Goal: Information Seeking & Learning: Learn about a topic

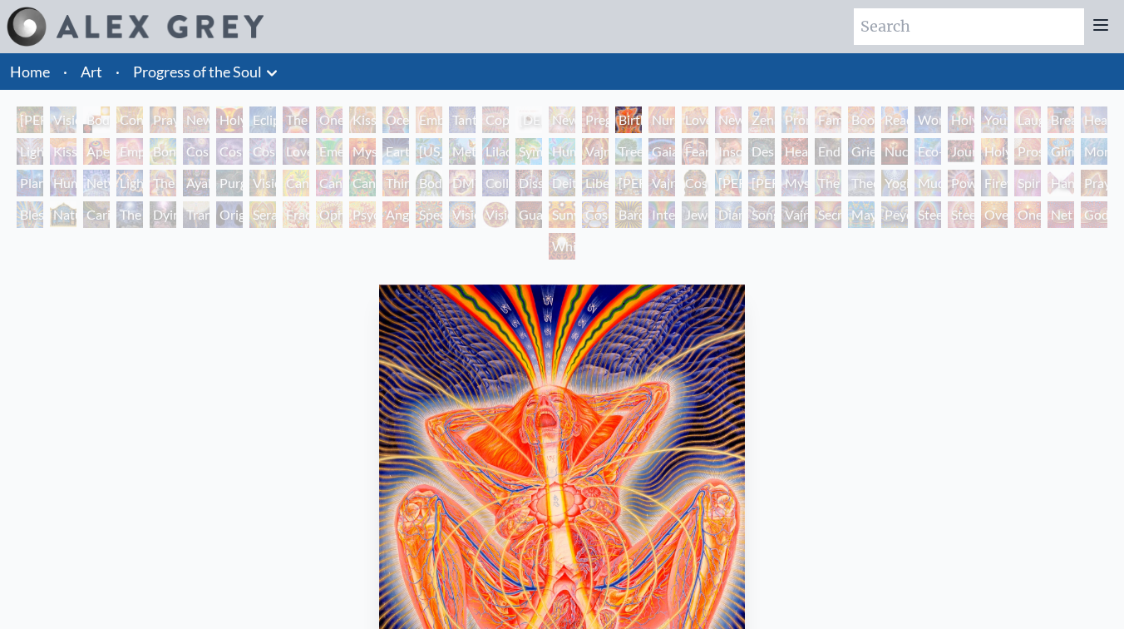
click at [32, 127] on div "[PERSON_NAME] & Eve" at bounding box center [30, 119] width 27 height 27
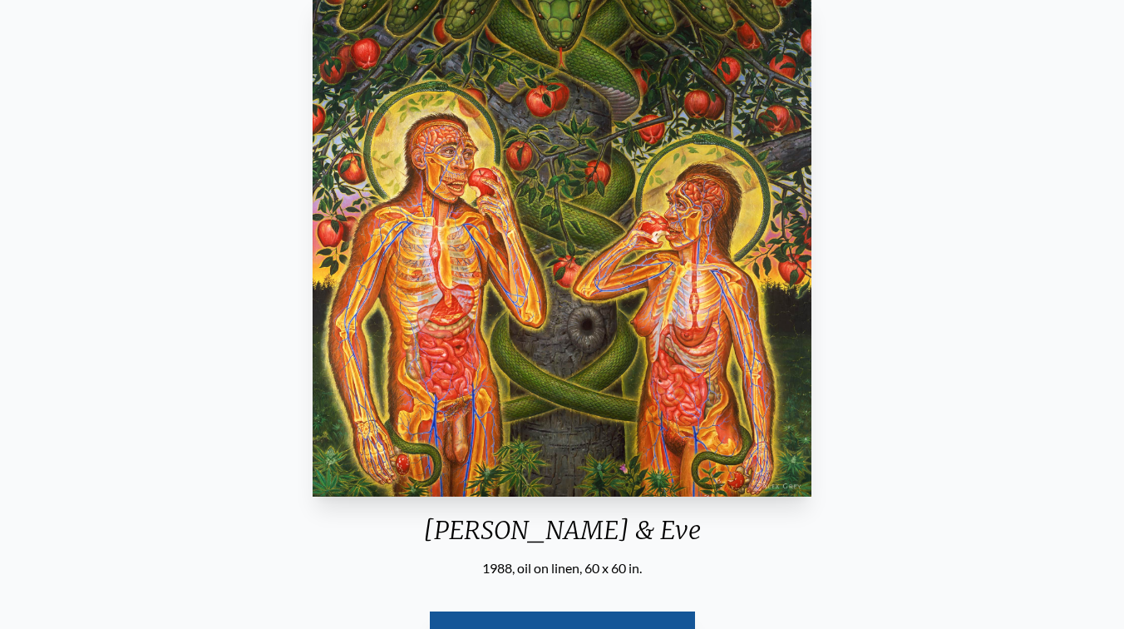
click at [850, 222] on div "[PERSON_NAME] & Eve 1988, oil on linen, 60 x 60 in. Visit the CoSM Shop" at bounding box center [562, 342] width 1098 height 711
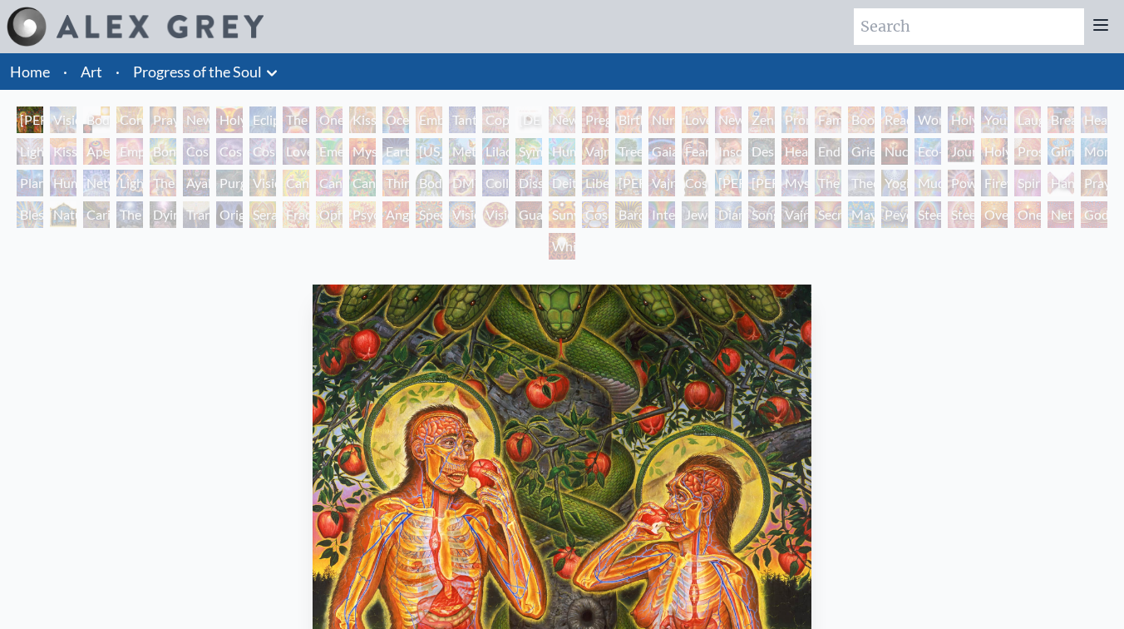
click at [65, 121] on div "Visionary Origin of Language" at bounding box center [63, 119] width 27 height 27
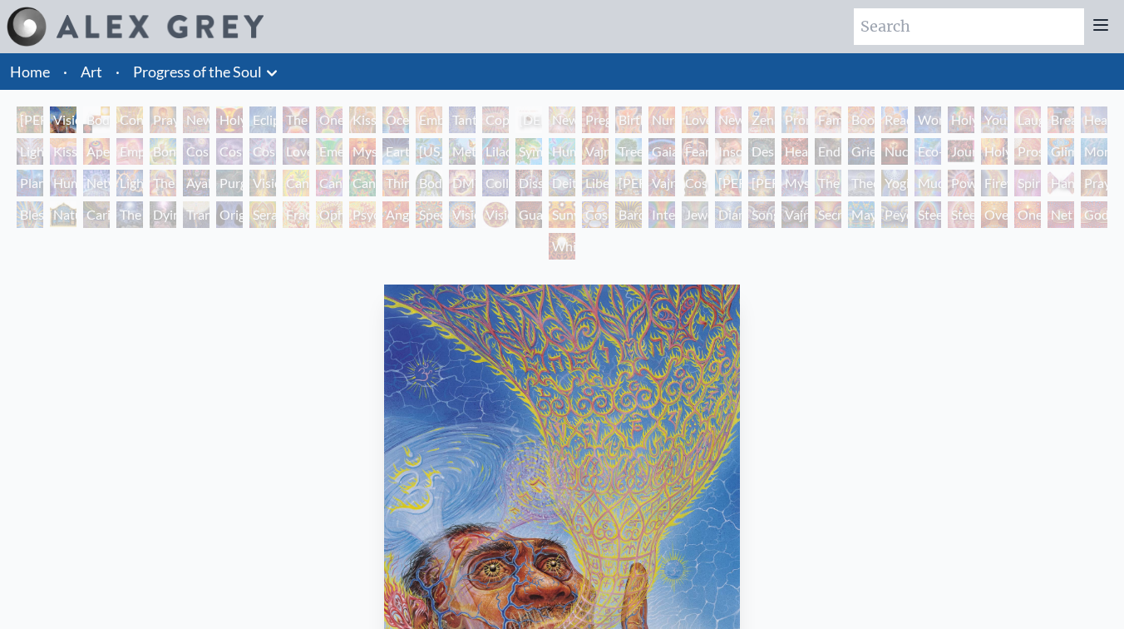
click at [77, 119] on div "Visionary Origin of Language" at bounding box center [63, 119] width 27 height 27
click at [101, 118] on div "Body, Mind, Spirit" at bounding box center [96, 119] width 27 height 27
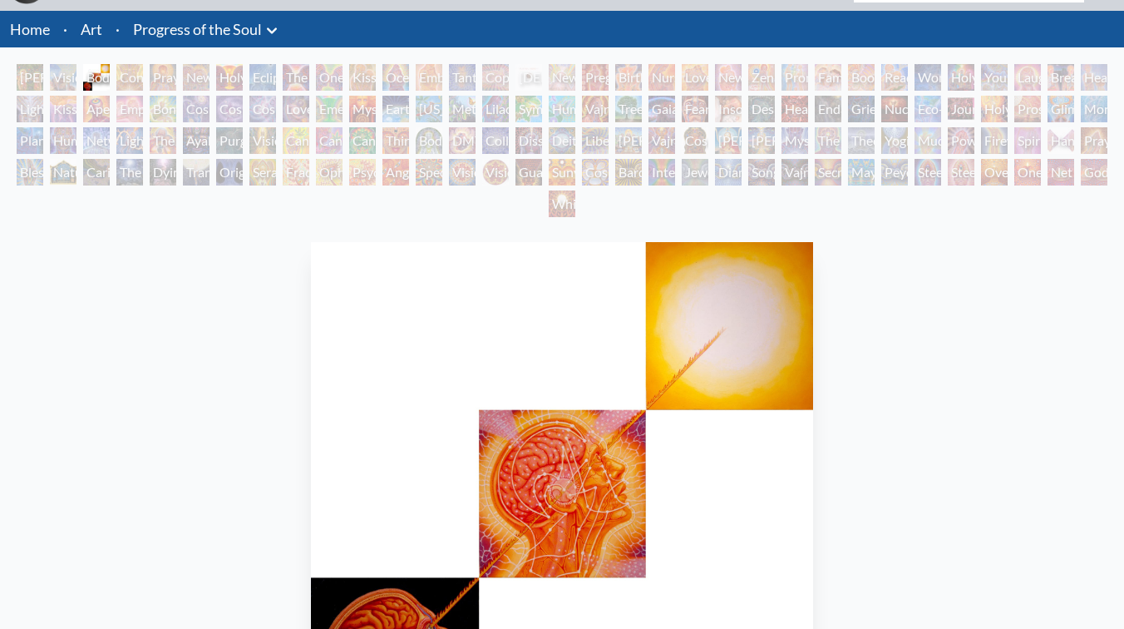
scroll to position [22, 0]
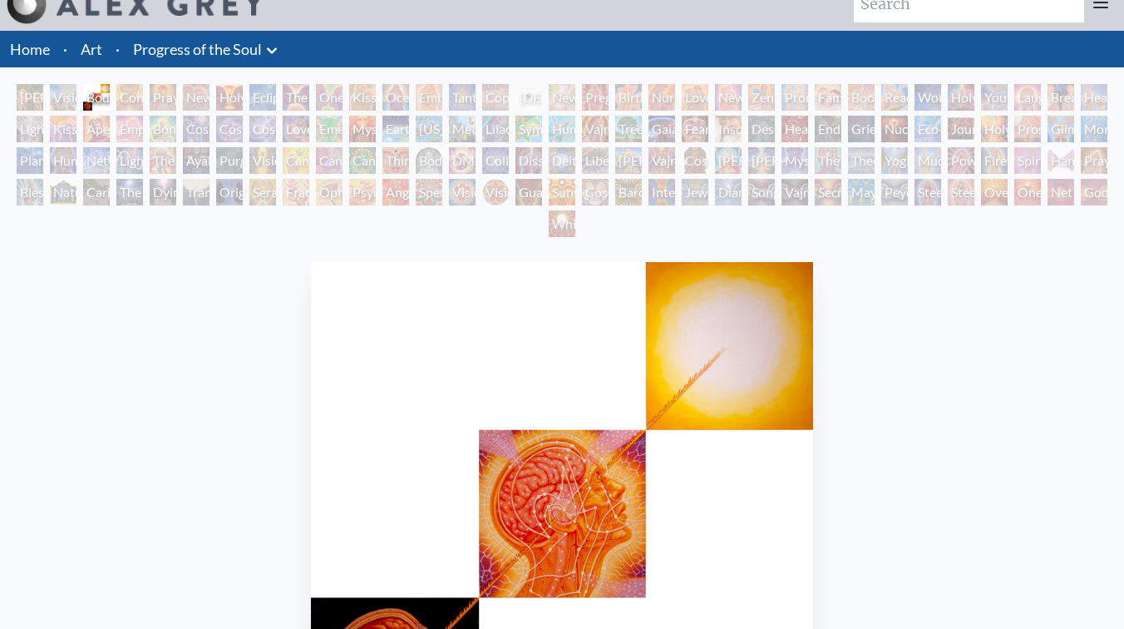
click at [135, 101] on div "Contemplation" at bounding box center [129, 97] width 27 height 27
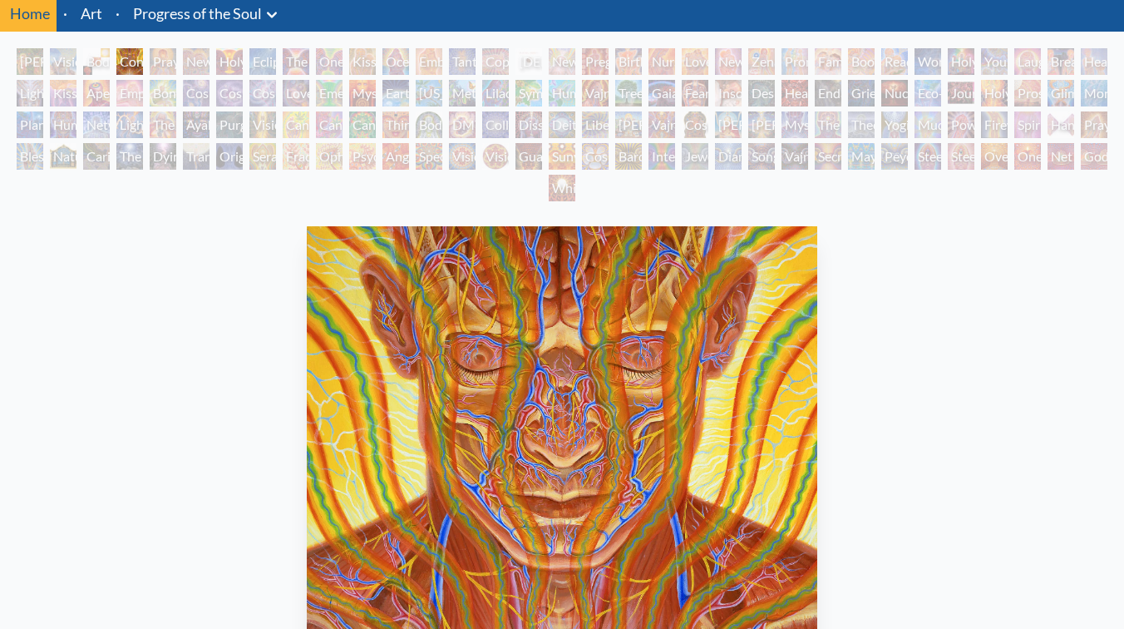
scroll to position [27, 0]
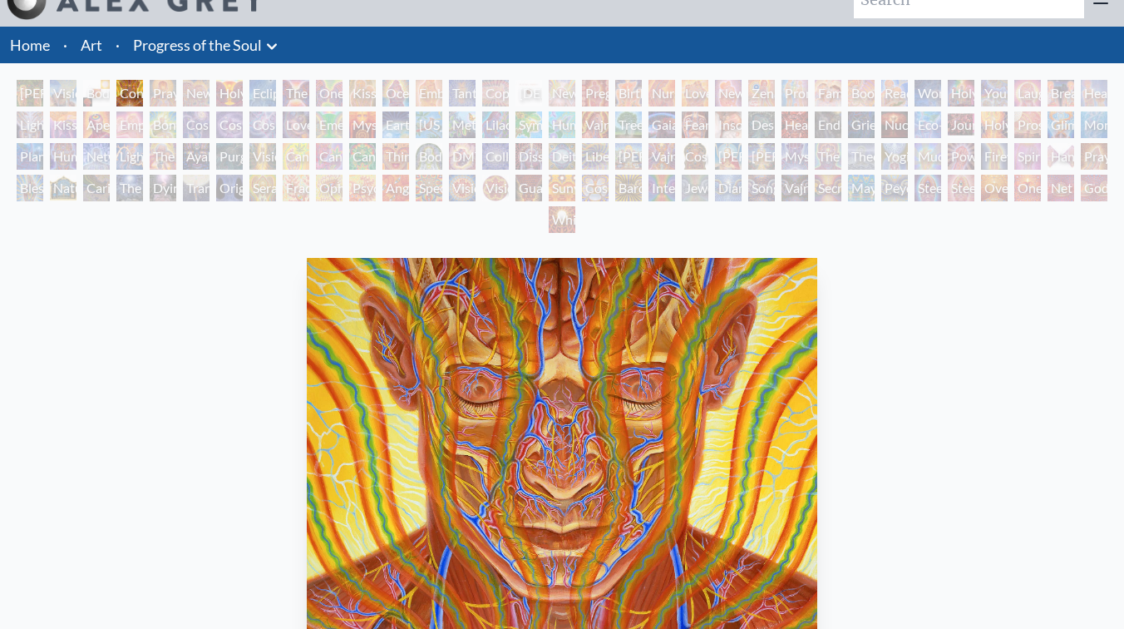
click at [195, 88] on div "New Man New Woman" at bounding box center [196, 93] width 27 height 27
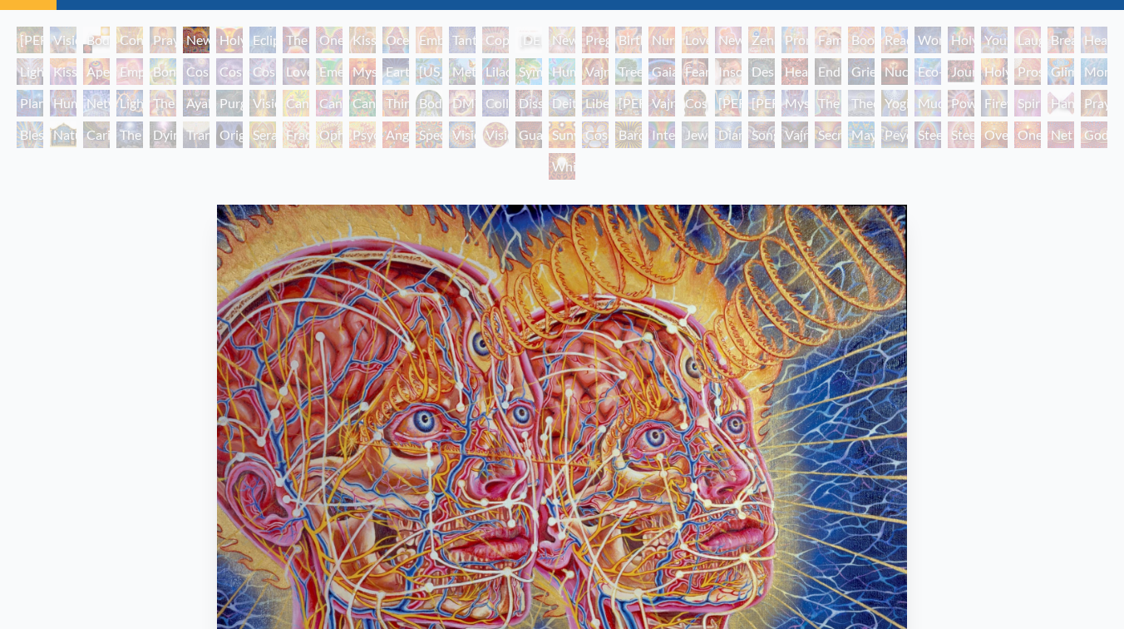
scroll to position [10, 0]
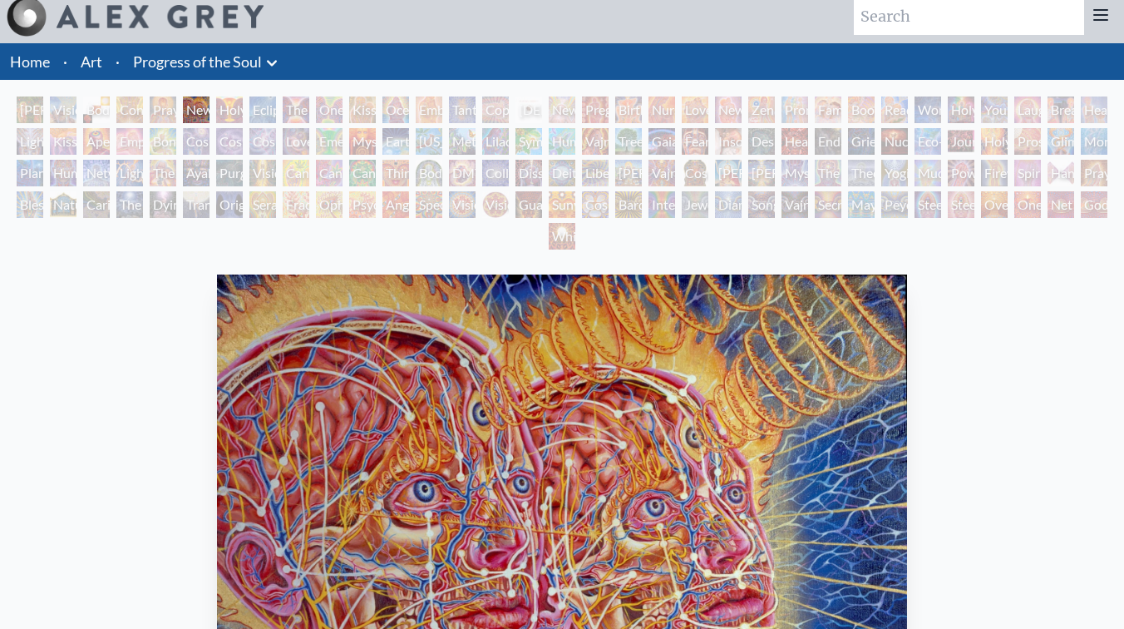
click at [243, 106] on div "Holy Grail" at bounding box center [229, 109] width 27 height 27
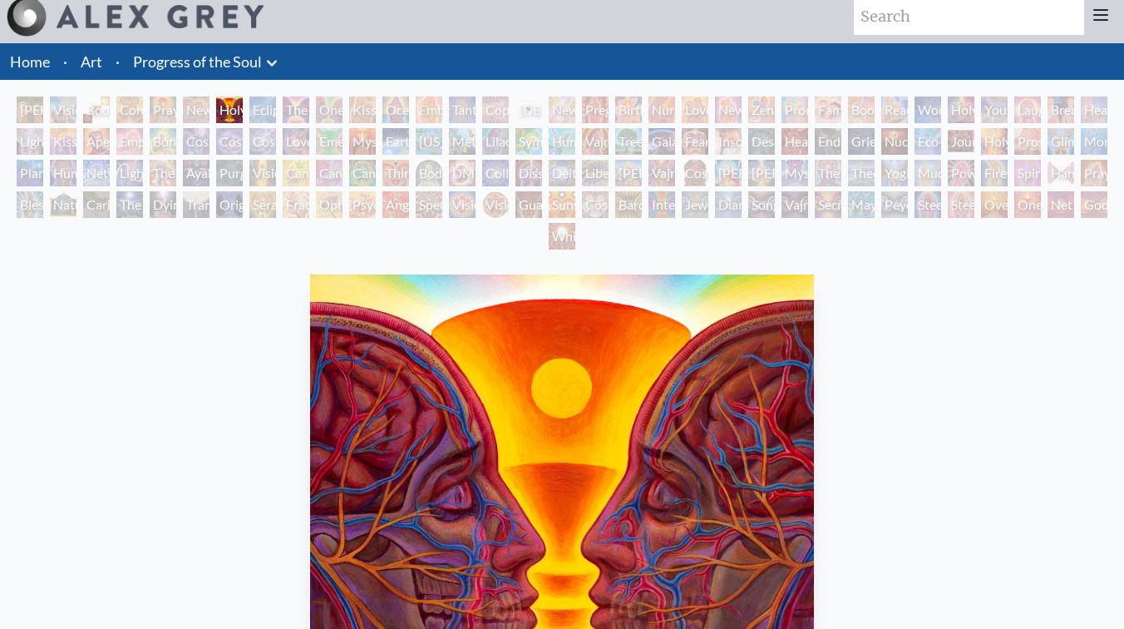
click at [288, 105] on div "The Kiss" at bounding box center [296, 109] width 27 height 27
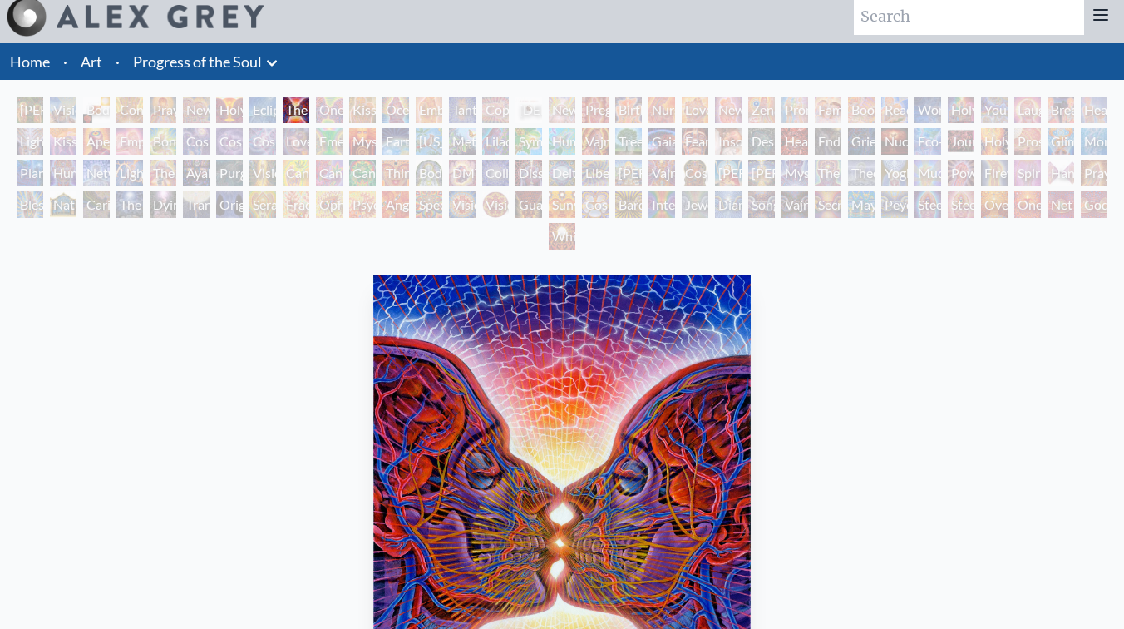
click at [309, 103] on div "The Kiss" at bounding box center [296, 109] width 27 height 27
click at [354, 110] on div "Kissing" at bounding box center [362, 109] width 27 height 27
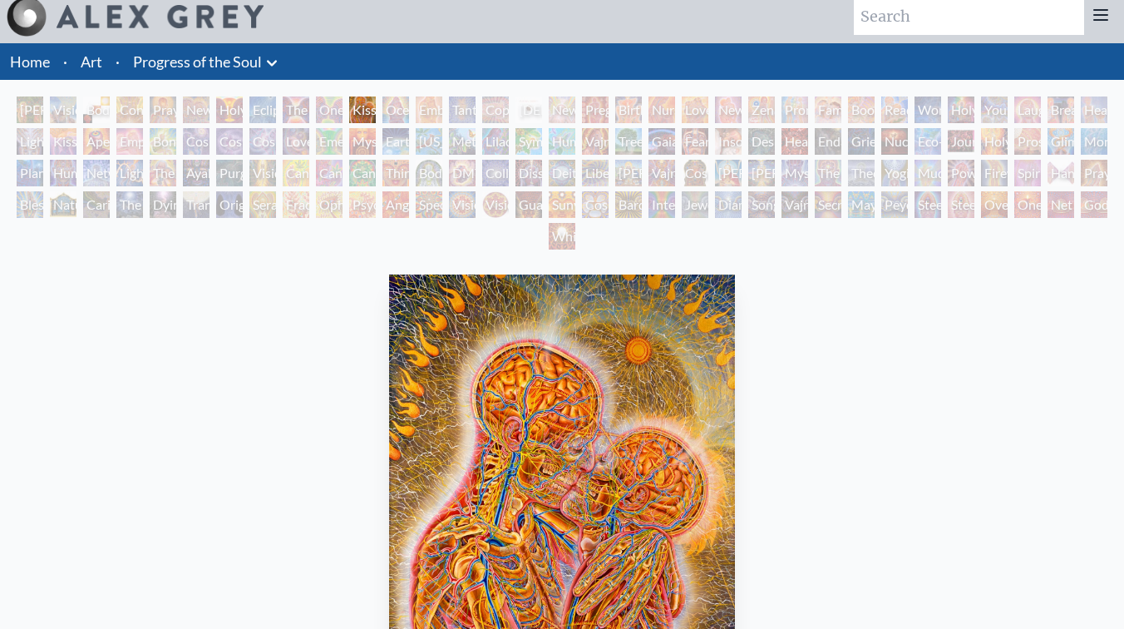
click at [374, 107] on div "Kissing" at bounding box center [362, 109] width 27 height 27
click at [376, 106] on div "Kissing" at bounding box center [362, 109] width 27 height 27
click at [423, 106] on div "Embracing" at bounding box center [429, 109] width 27 height 27
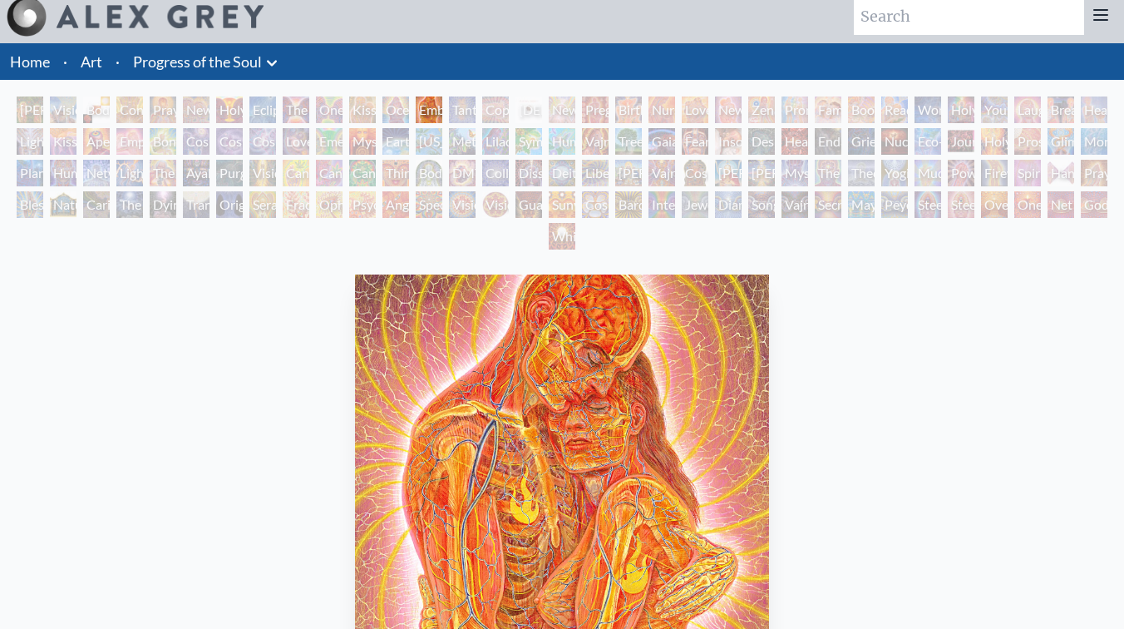
click at [442, 104] on div "Embracing" at bounding box center [429, 109] width 27 height 27
click at [442, 108] on div "Embracing" at bounding box center [429, 109] width 27 height 27
click at [502, 106] on div "Copulating" at bounding box center [495, 109] width 27 height 27
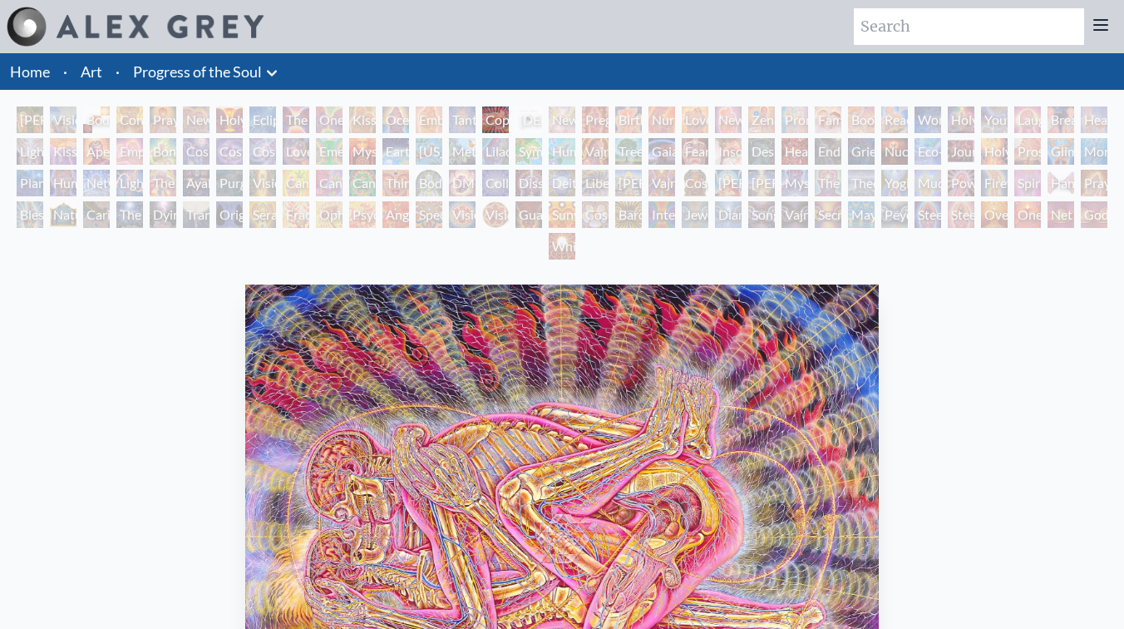
click at [492, 120] on div "Copulating" at bounding box center [495, 119] width 27 height 27
click at [561, 117] on div "Newborn" at bounding box center [562, 119] width 27 height 27
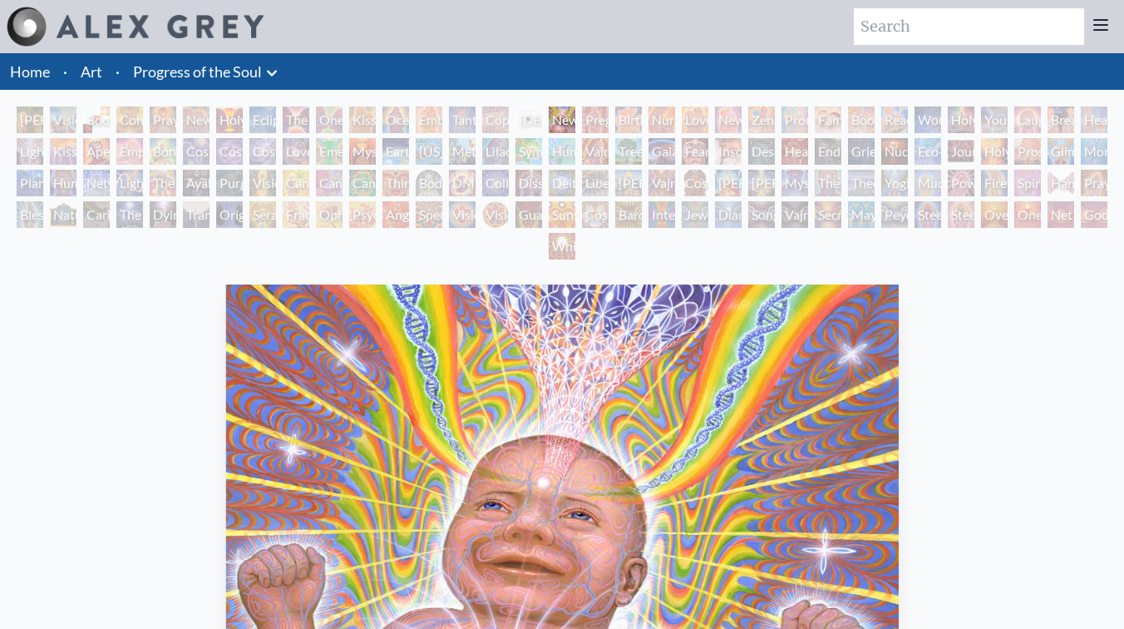
click at [629, 126] on div "Birth" at bounding box center [628, 119] width 27 height 27
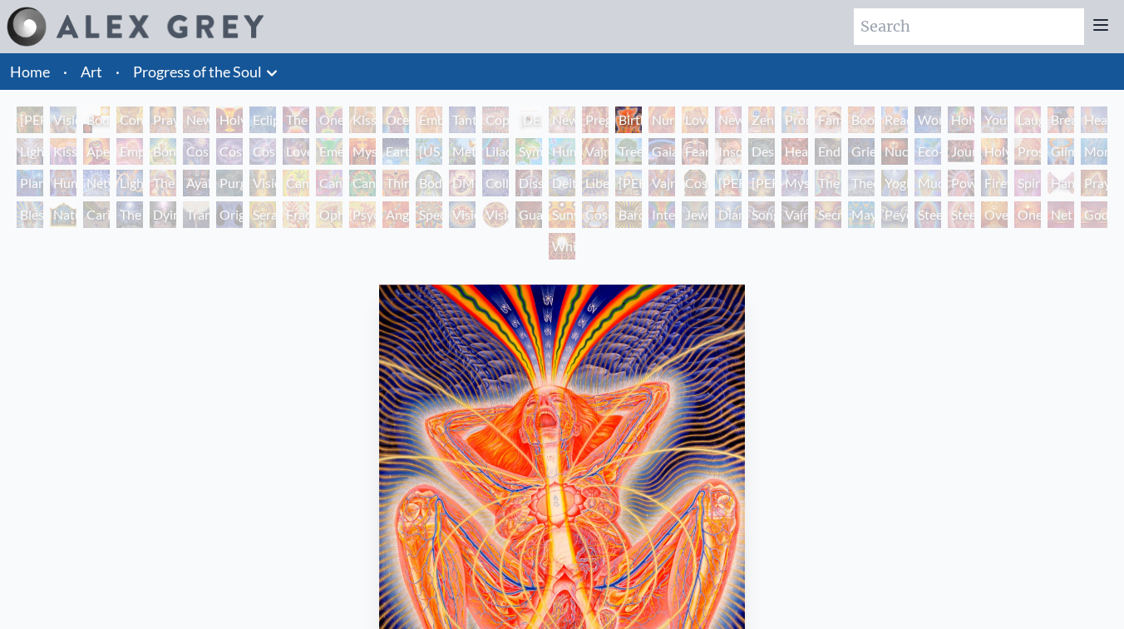
click at [675, 121] on div "Nursing" at bounding box center [662, 119] width 27 height 27
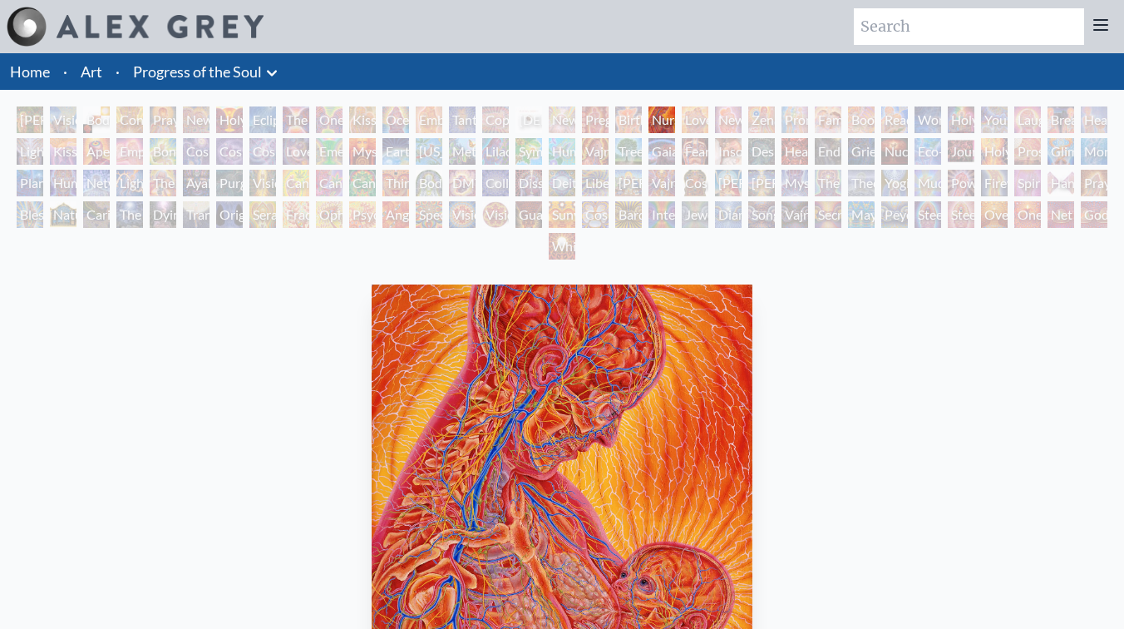
click at [734, 118] on div "New Family" at bounding box center [728, 119] width 27 height 27
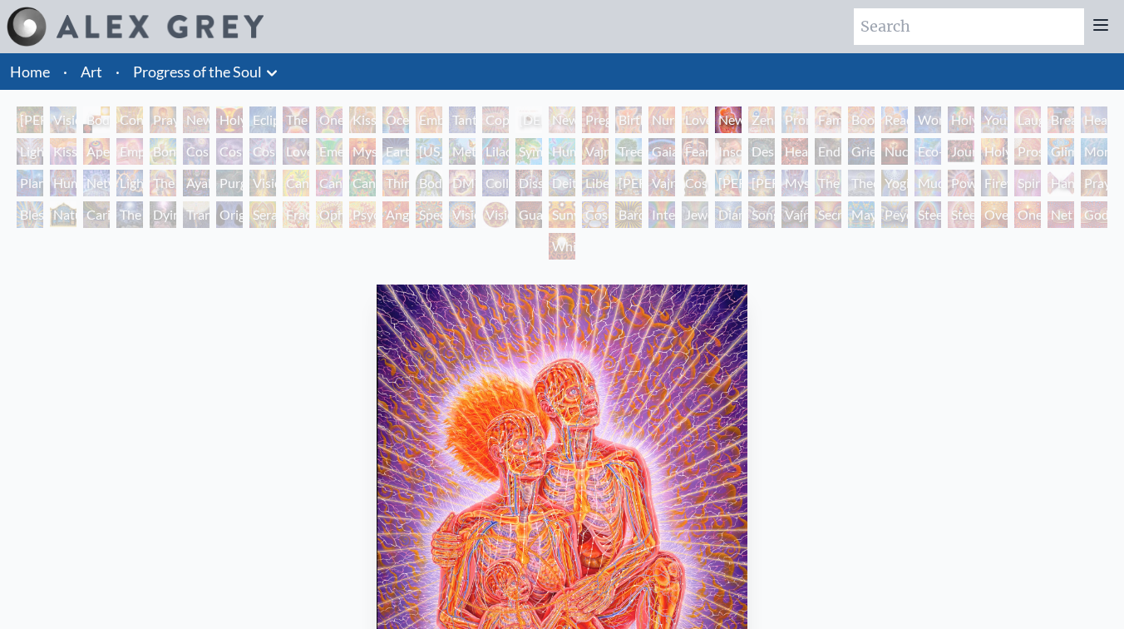
click at [742, 114] on div "New Family" at bounding box center [728, 119] width 27 height 27
click at [742, 113] on div "New Family" at bounding box center [728, 119] width 27 height 27
click at [808, 113] on div "Promise" at bounding box center [795, 119] width 27 height 27
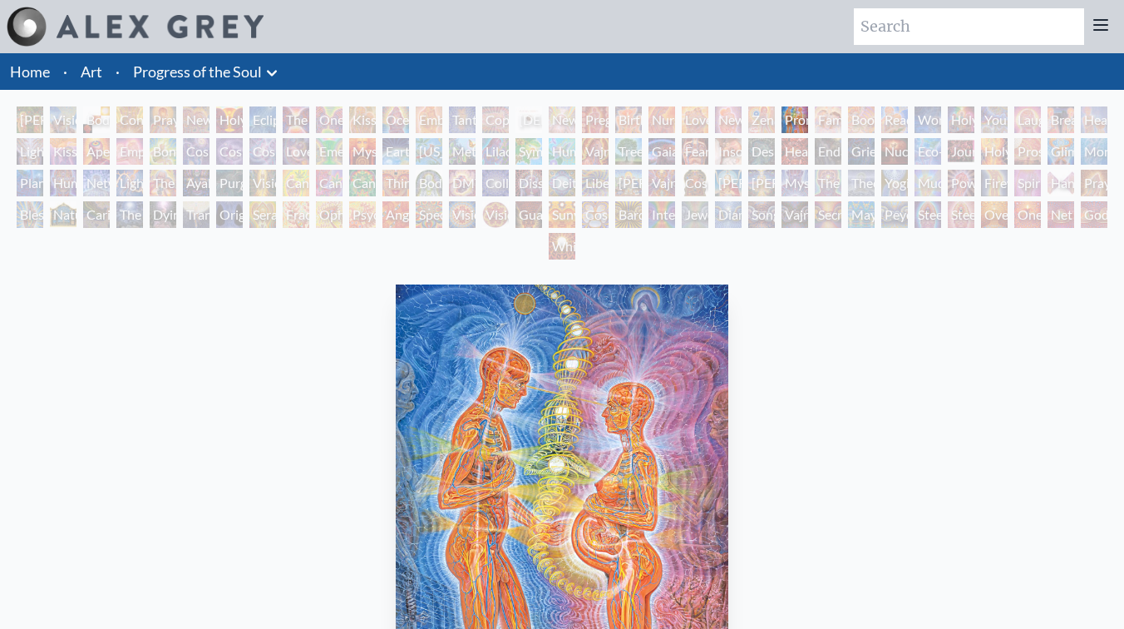
click at [861, 117] on div "Boo-boo" at bounding box center [861, 119] width 27 height 27
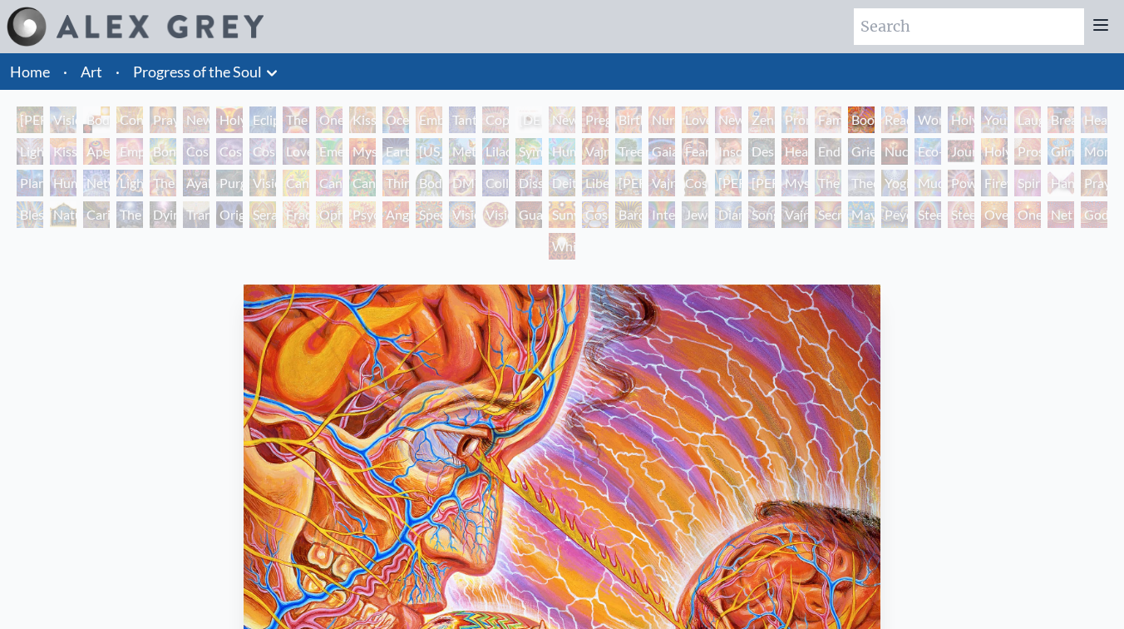
click at [875, 118] on div "Boo-boo" at bounding box center [861, 119] width 27 height 27
click at [936, 119] on div "Wonder" at bounding box center [928, 119] width 27 height 27
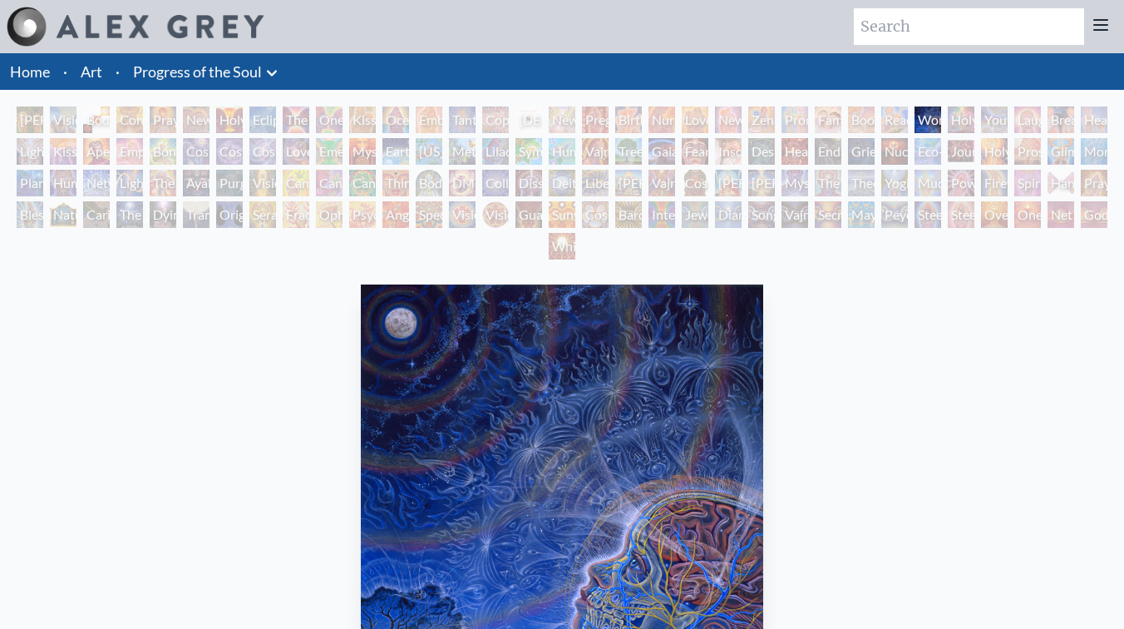
click at [941, 123] on div "Wonder" at bounding box center [928, 119] width 27 height 27
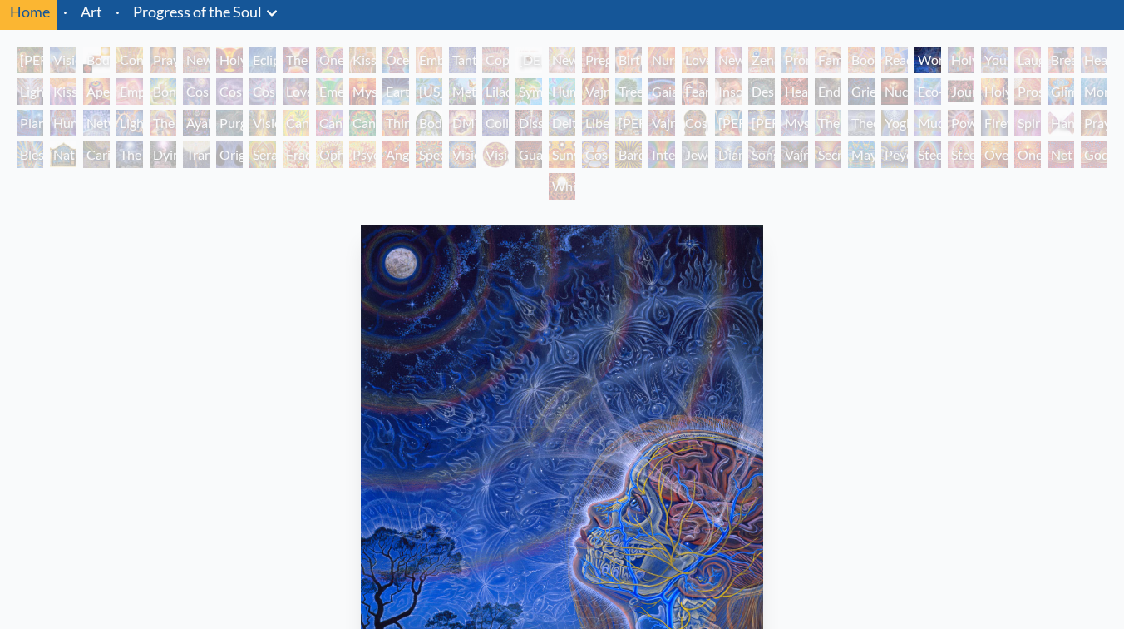
scroll to position [46, 0]
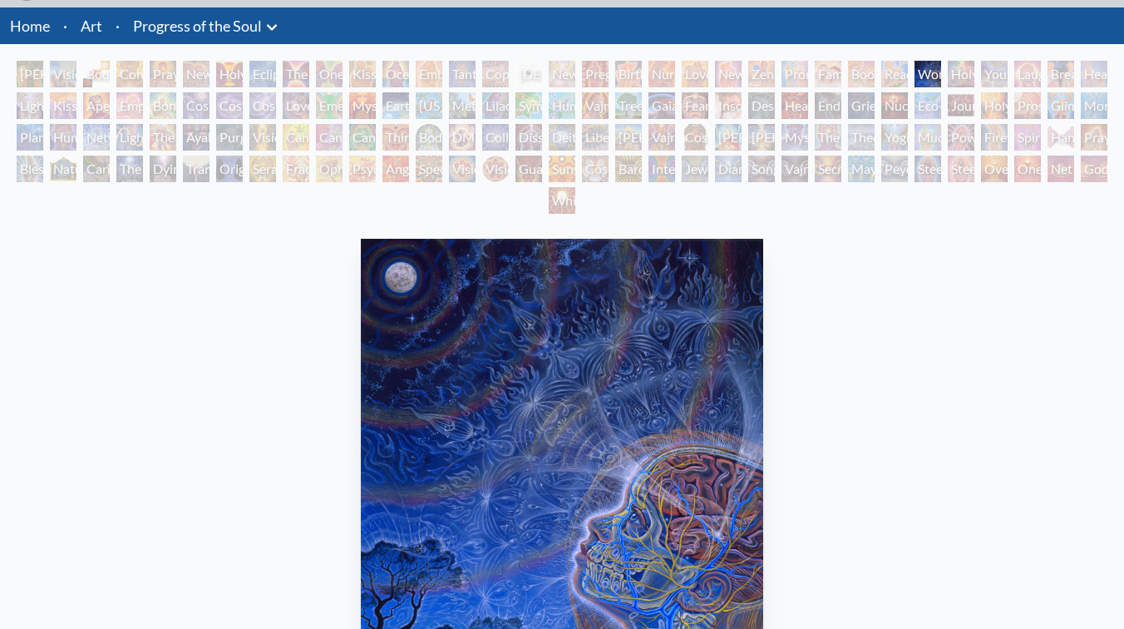
click at [969, 84] on div "Holy Family" at bounding box center [961, 74] width 27 height 27
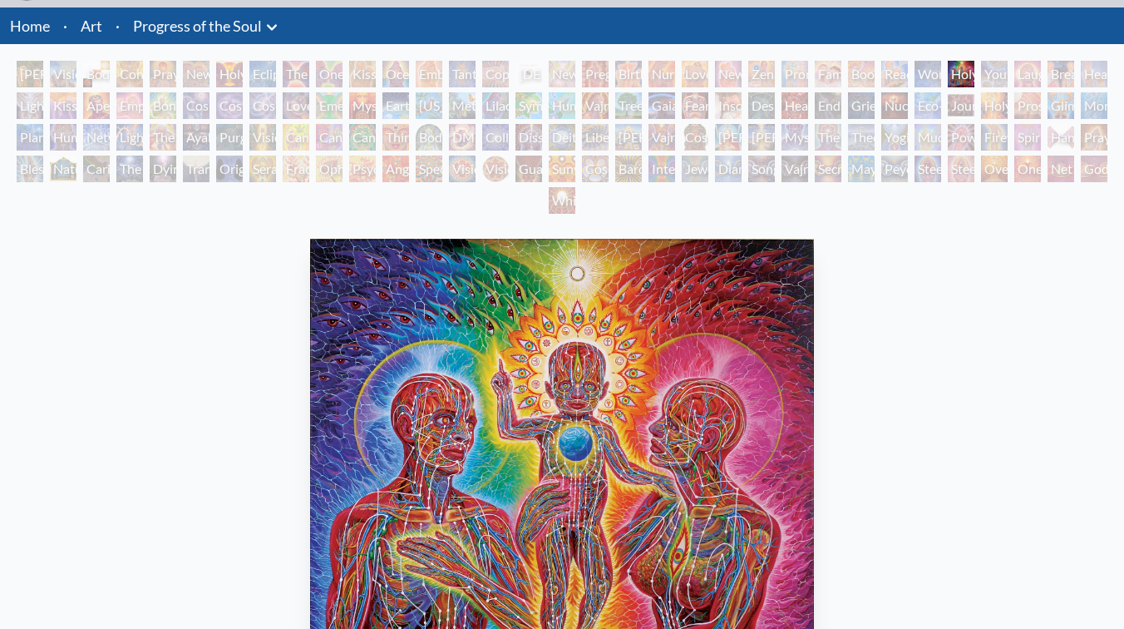
click at [975, 75] on div "Holy Family" at bounding box center [961, 74] width 27 height 27
click at [1040, 83] on div "Laughing Man" at bounding box center [1028, 74] width 27 height 27
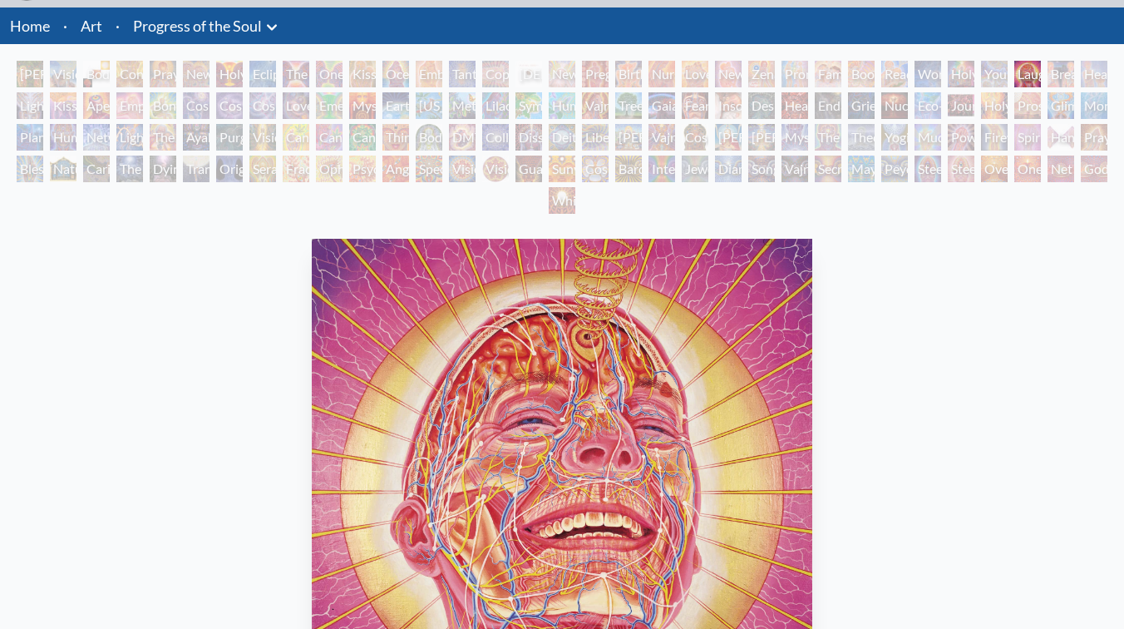
click at [670, 173] on div "Interbeing" at bounding box center [662, 169] width 27 height 27
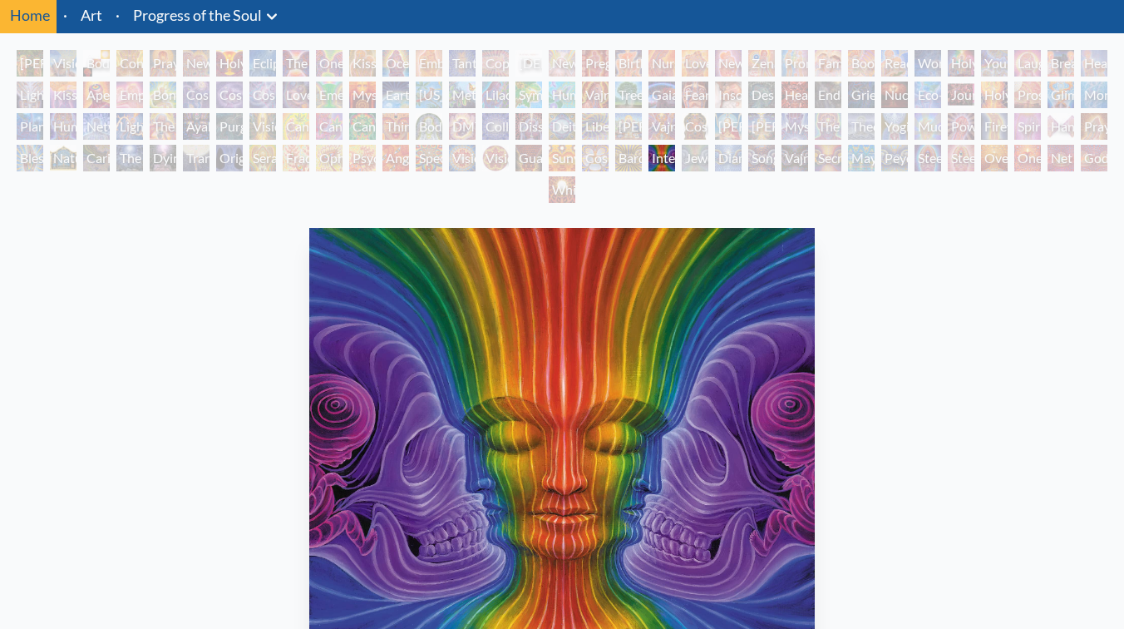
scroll to position [7, 0]
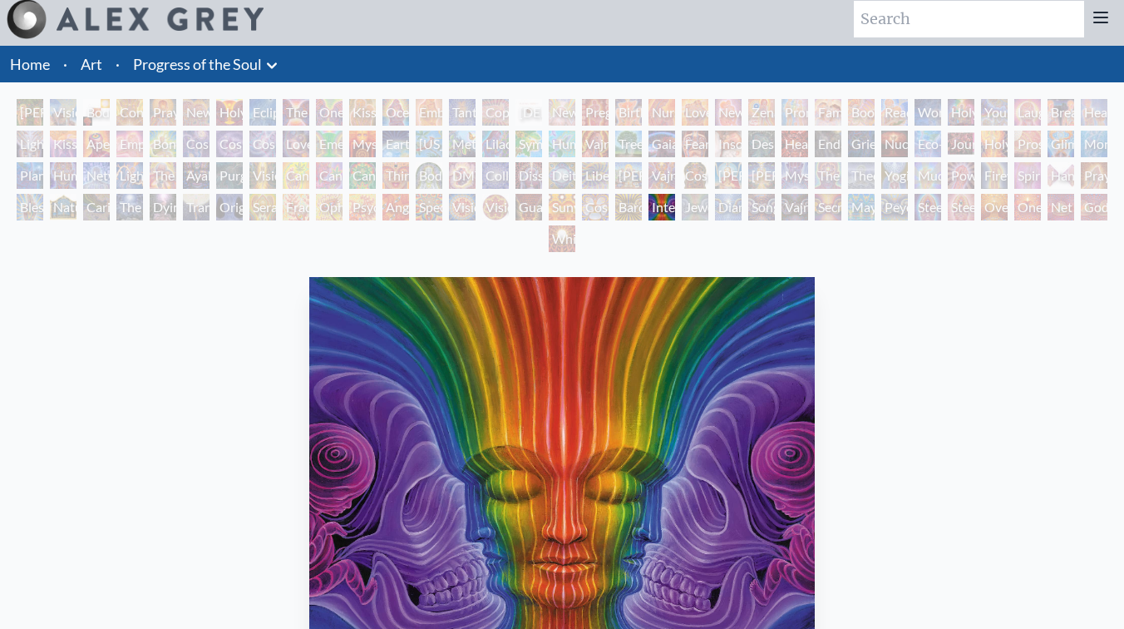
click at [697, 210] on div "Jewel Being" at bounding box center [695, 207] width 27 height 27
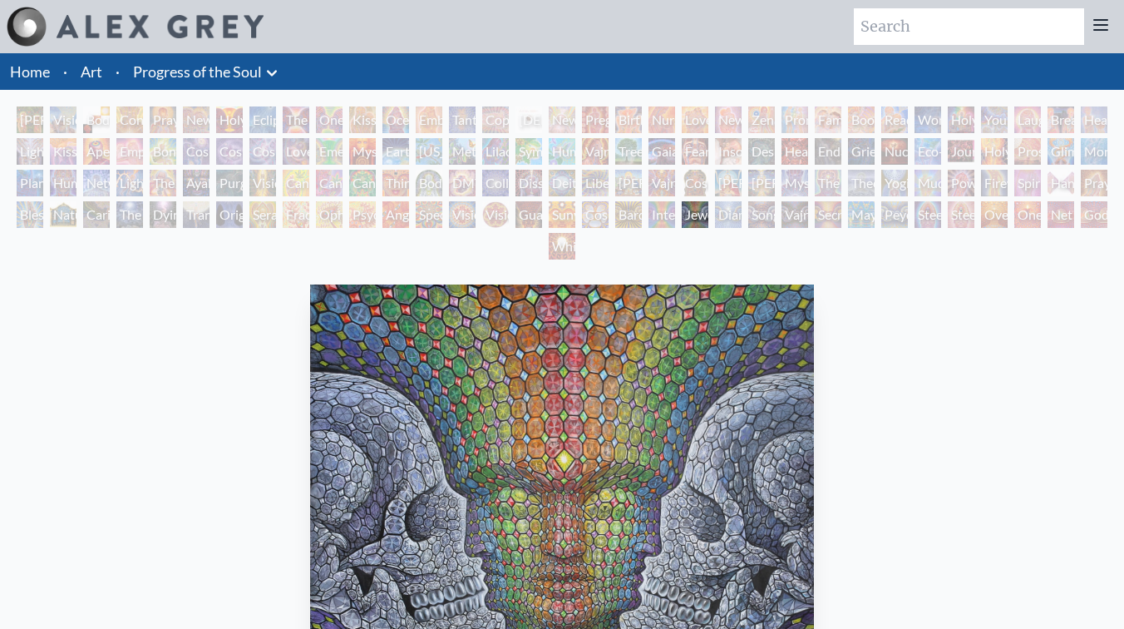
click at [409, 180] on div "Third Eye Tears of Joy" at bounding box center [396, 183] width 27 height 27
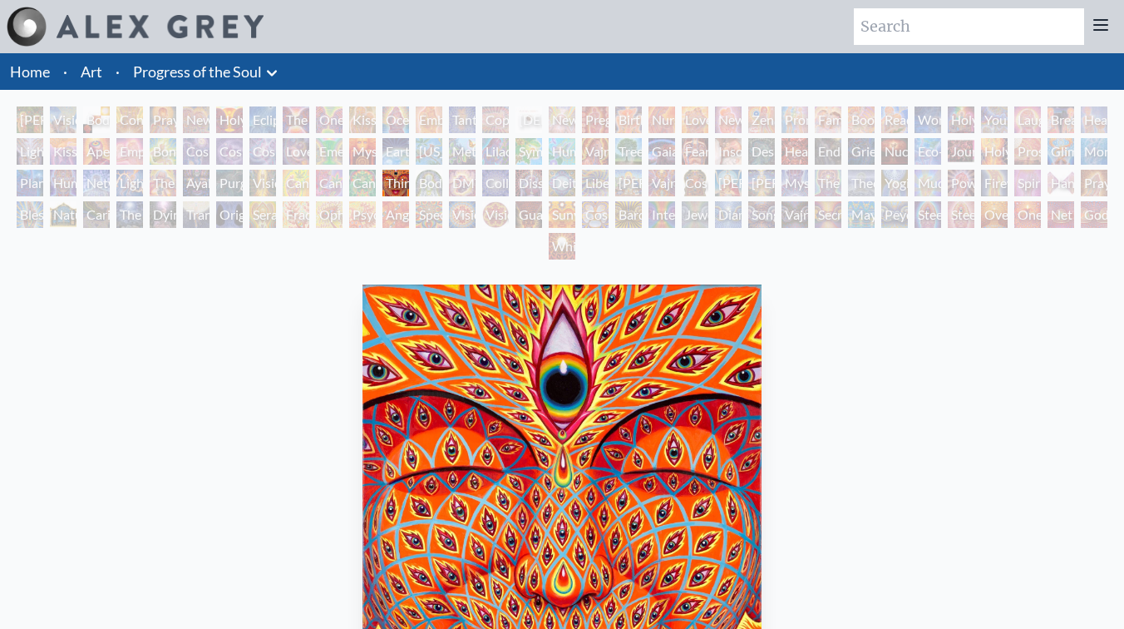
click at [235, 192] on div "Purging" at bounding box center [229, 183] width 27 height 27
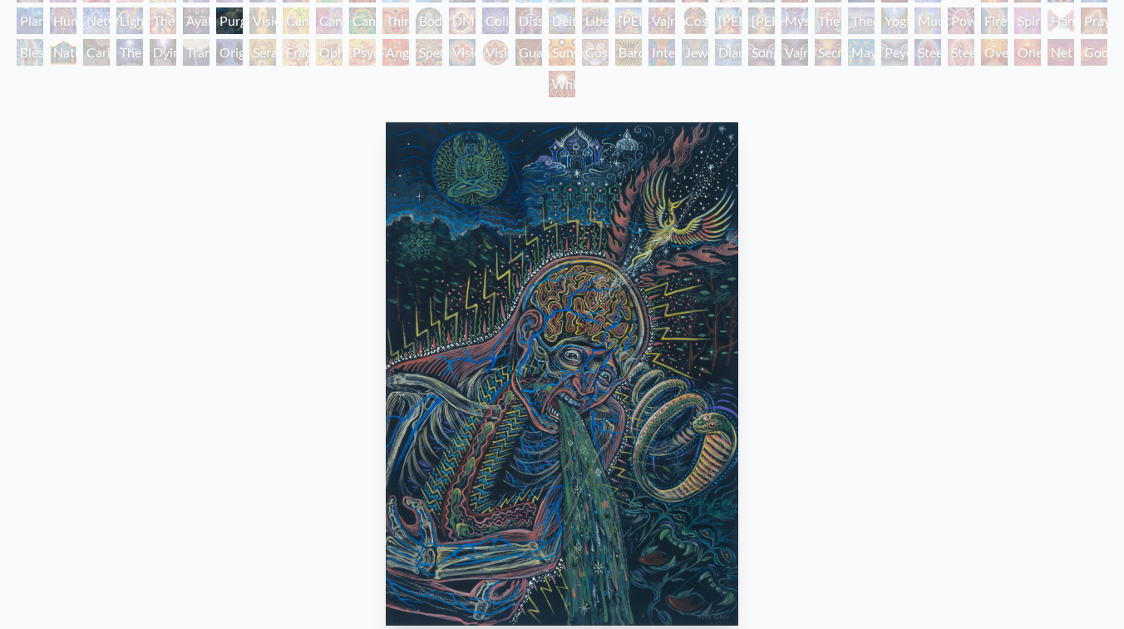
scroll to position [139, 0]
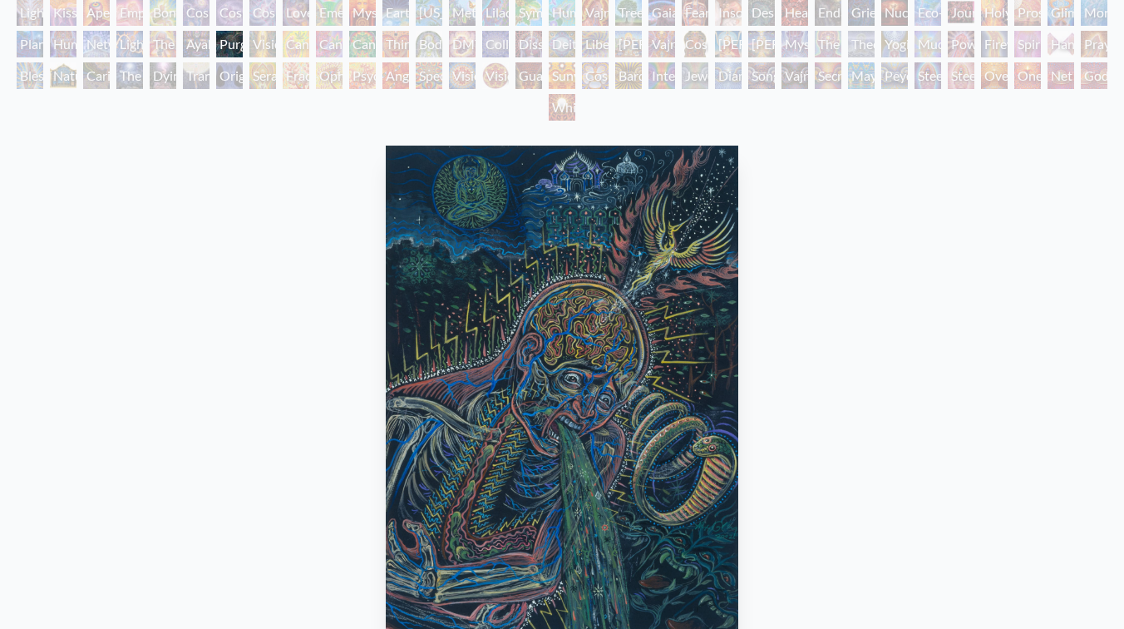
click at [199, 37] on div "Ayahuasca Visitation" at bounding box center [196, 44] width 27 height 27
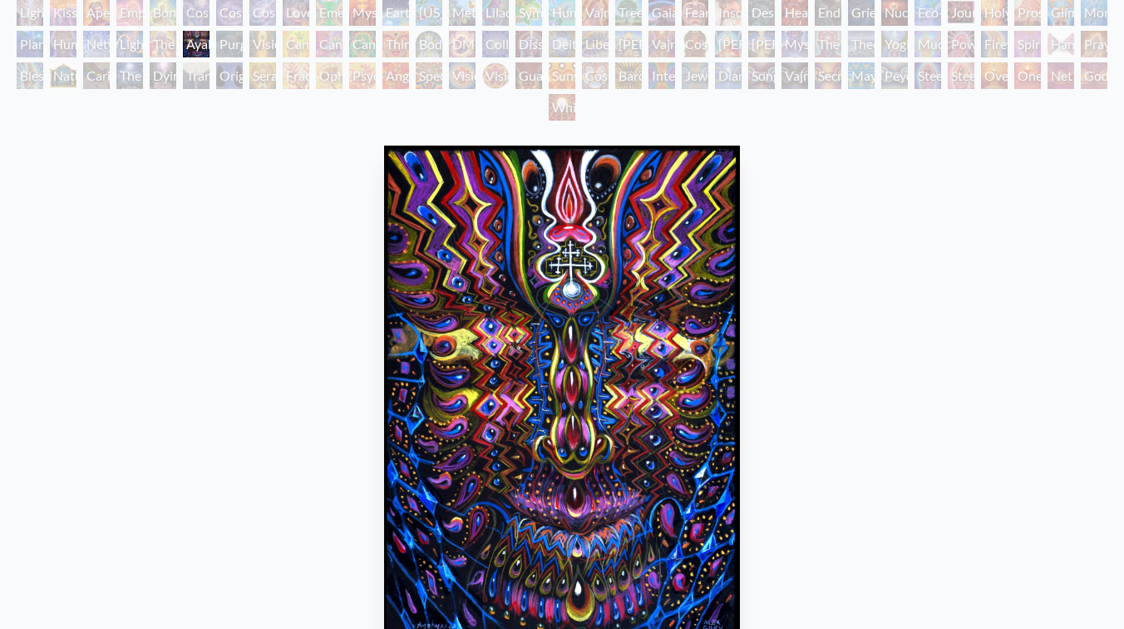
click at [159, 37] on div "The Shulgins and their Alchemical Angels" at bounding box center [163, 44] width 27 height 27
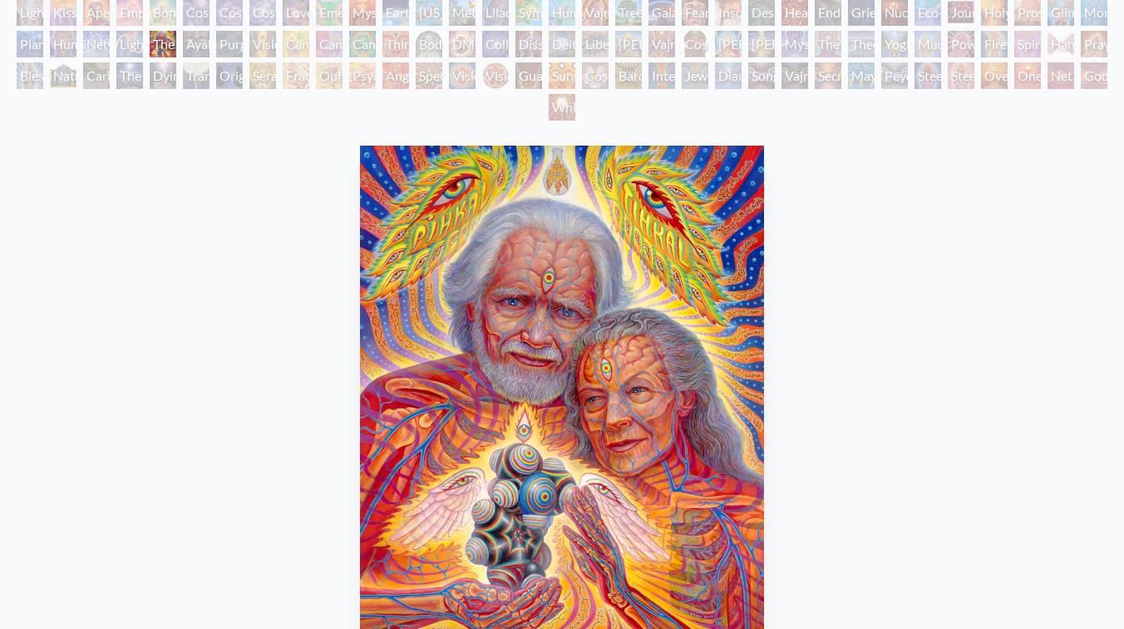
click at [111, 34] on div "[PERSON_NAME] & Eve Visionary Origin of Language Body, Mind, Spirit Contemplati…" at bounding box center [562, 47] width 1124 height 158
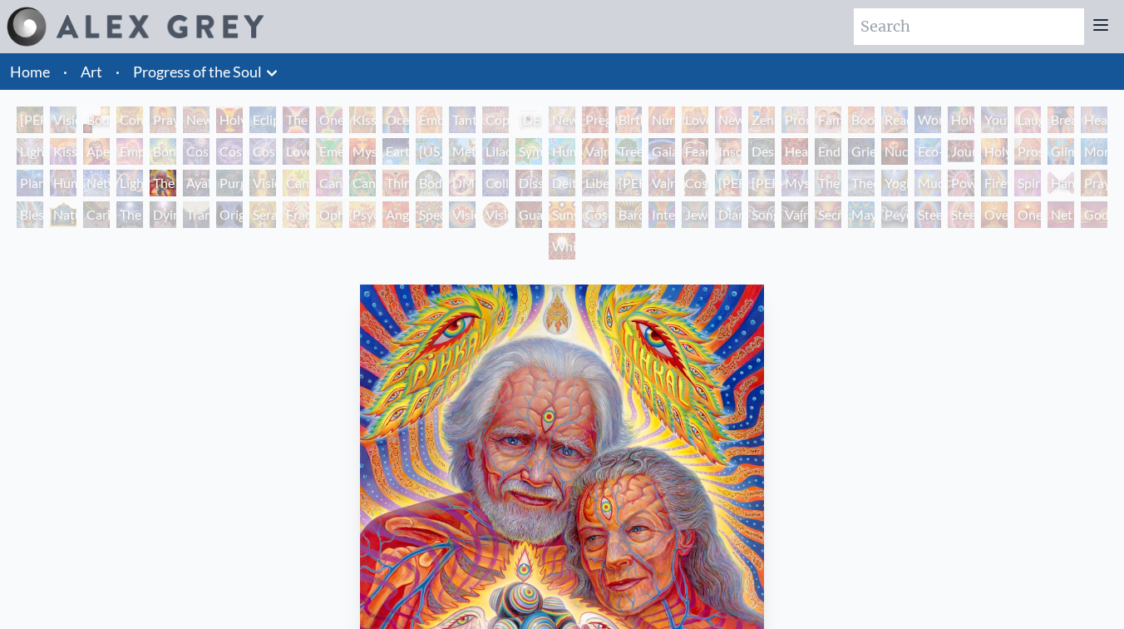
click at [139, 220] on div "The Soul Finds It's Way" at bounding box center [129, 214] width 27 height 27
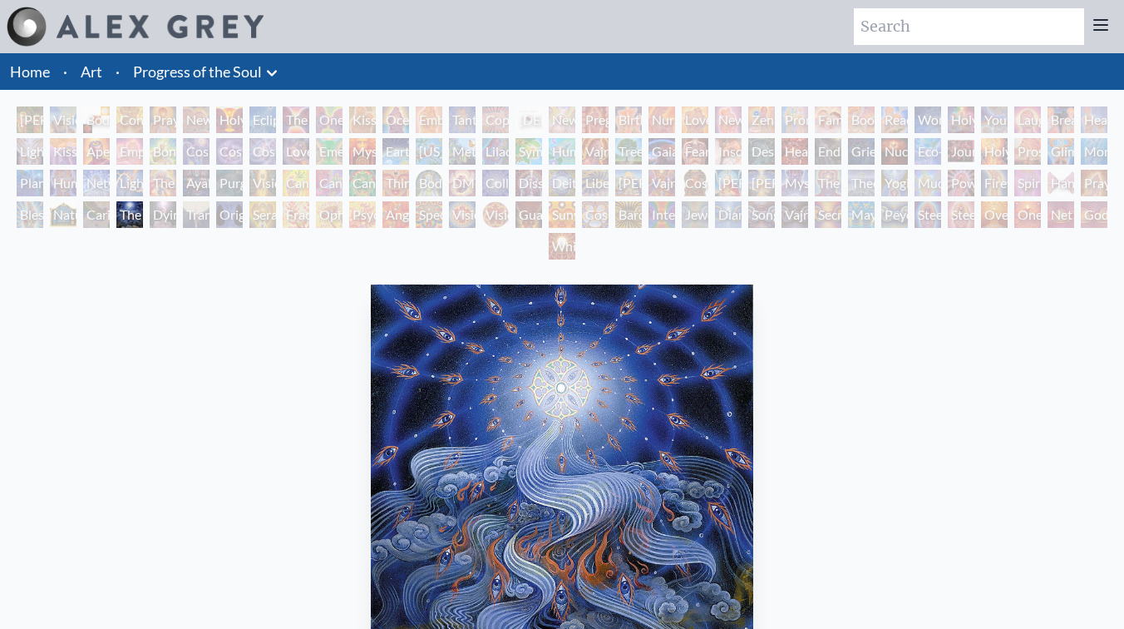
click at [89, 215] on div "Caring" at bounding box center [96, 214] width 27 height 27
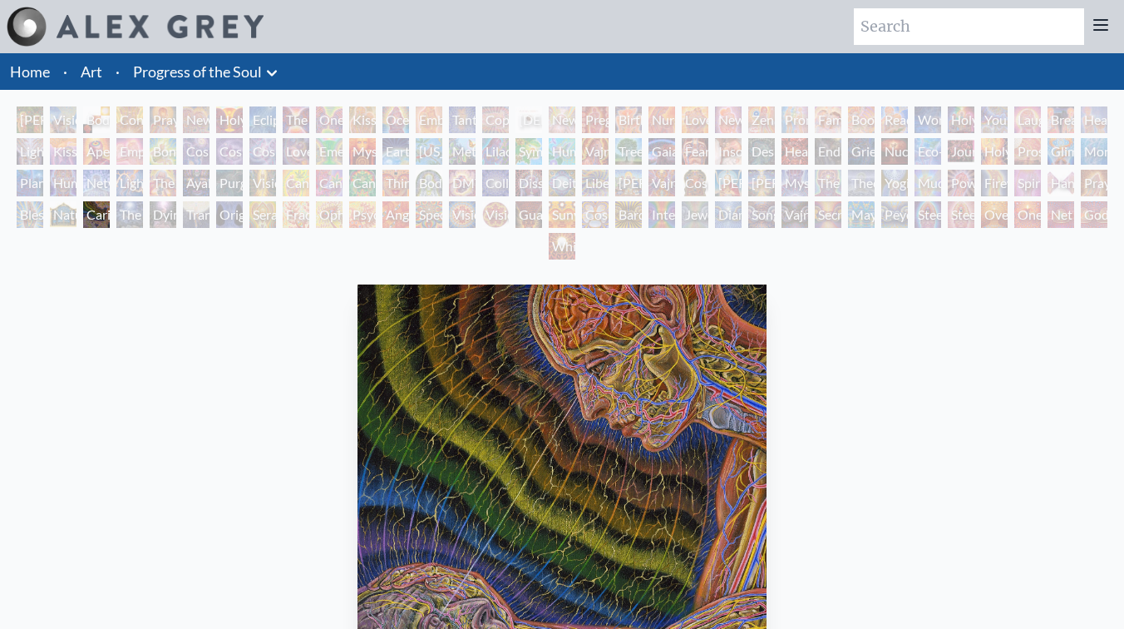
click at [50, 216] on div "Nature of Mind" at bounding box center [63, 214] width 27 height 27
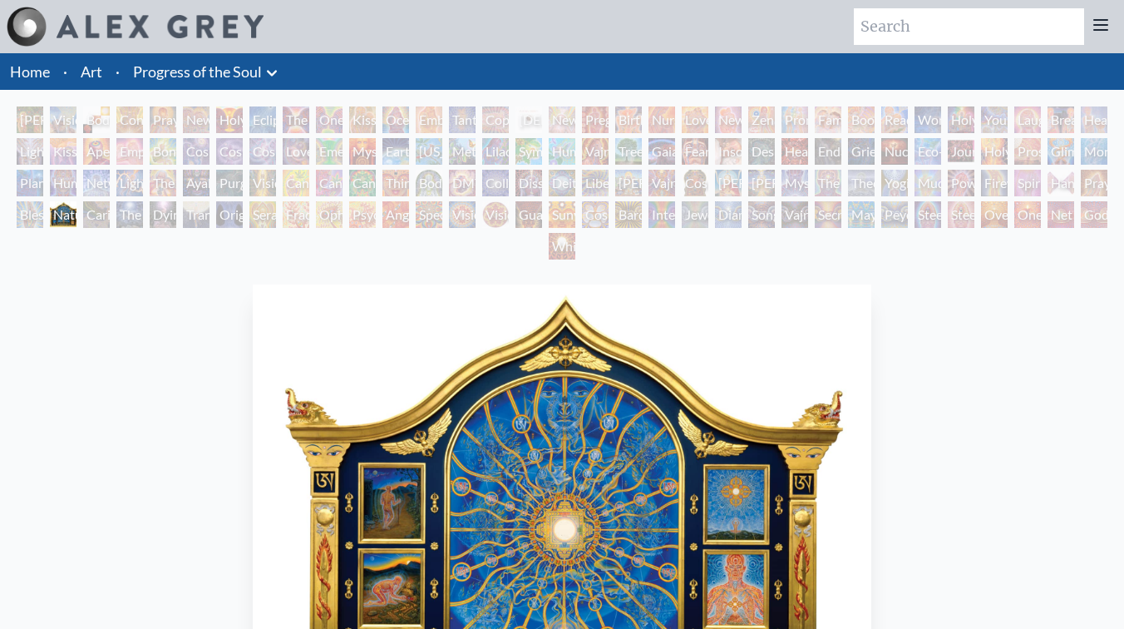
click at [566, 246] on div "White Light" at bounding box center [562, 246] width 27 height 27
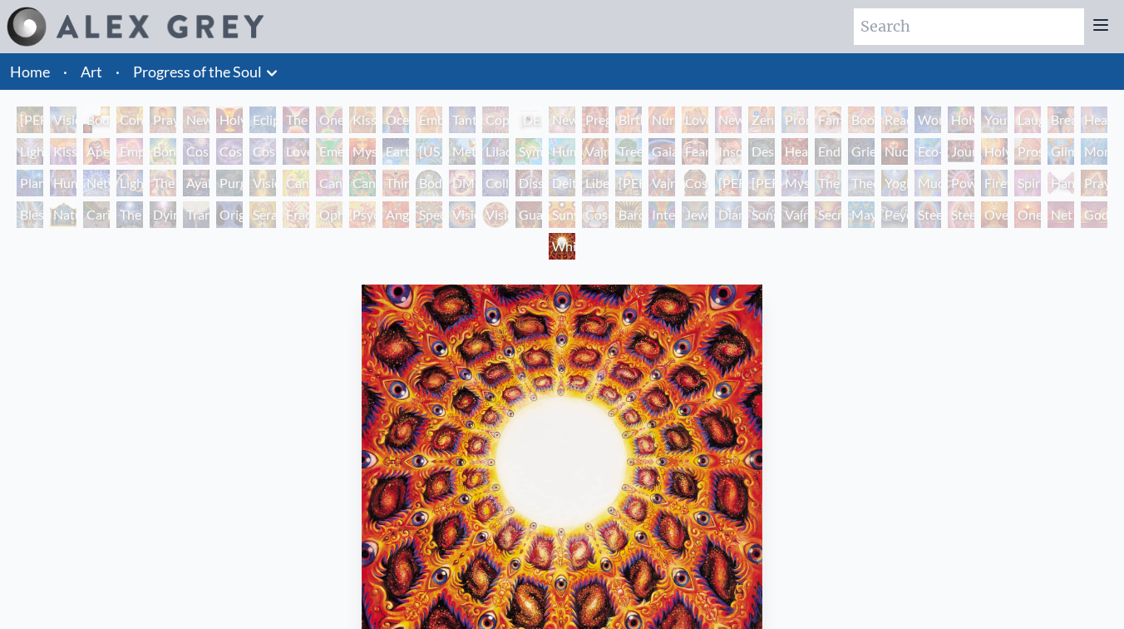
click at [861, 217] on div "Mayan Being" at bounding box center [861, 214] width 27 height 27
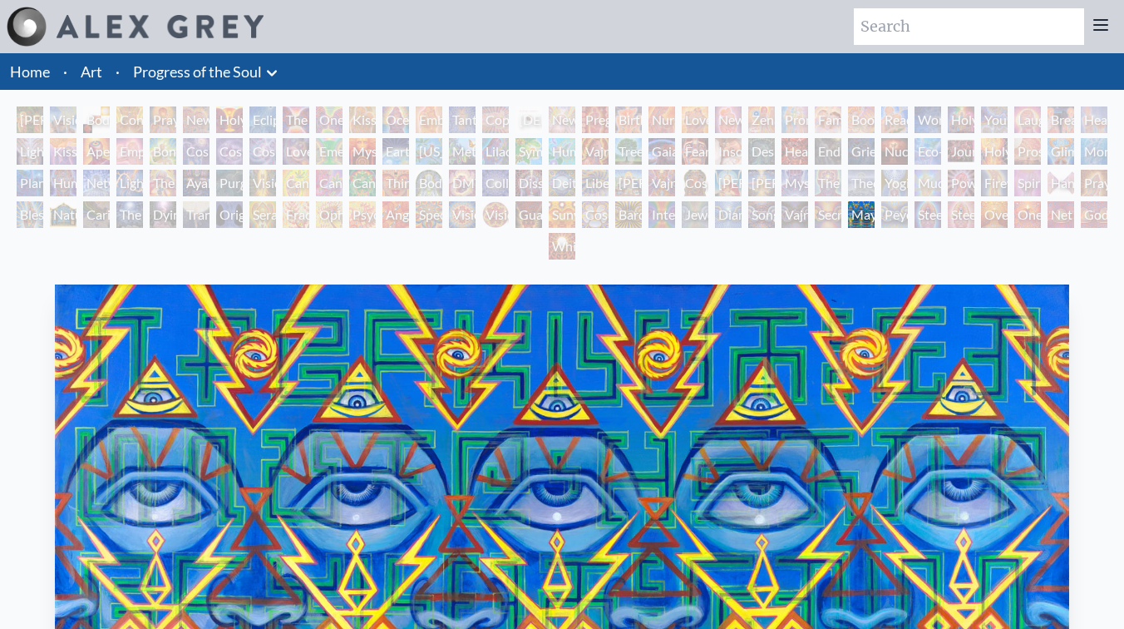
click at [958, 217] on div "Steeplehead 2" at bounding box center [961, 214] width 27 height 27
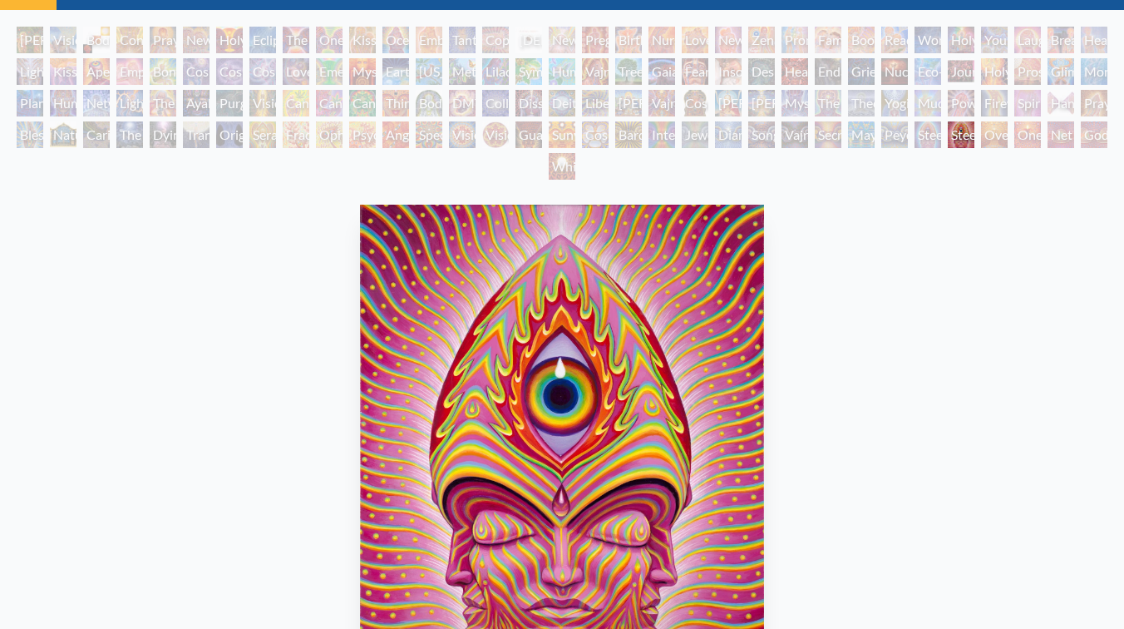
scroll to position [89, 0]
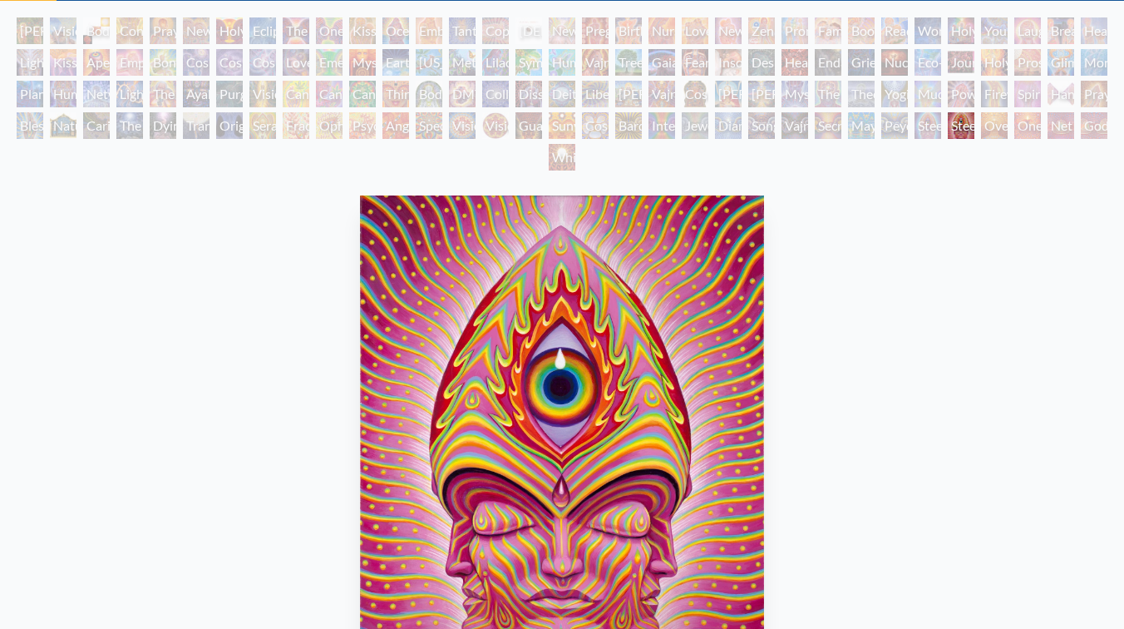
click at [264, 67] on div "Cosmic Lovers" at bounding box center [263, 62] width 27 height 27
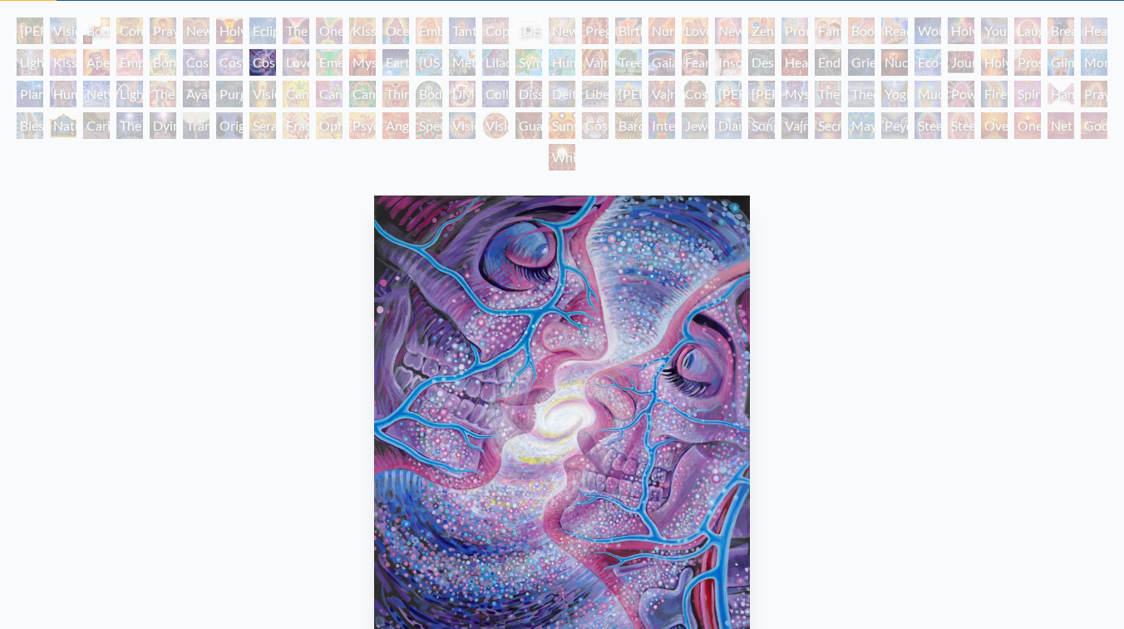
click at [227, 68] on div "Cosmic Artist" at bounding box center [229, 62] width 27 height 27
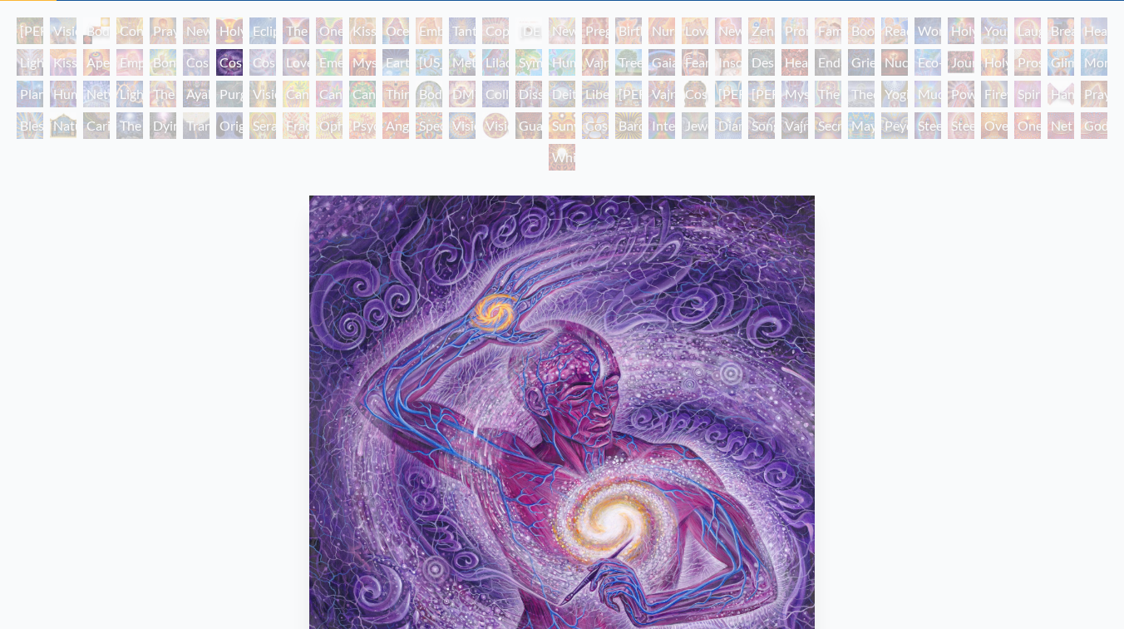
click at [150, 55] on div "Bond" at bounding box center [163, 62] width 27 height 27
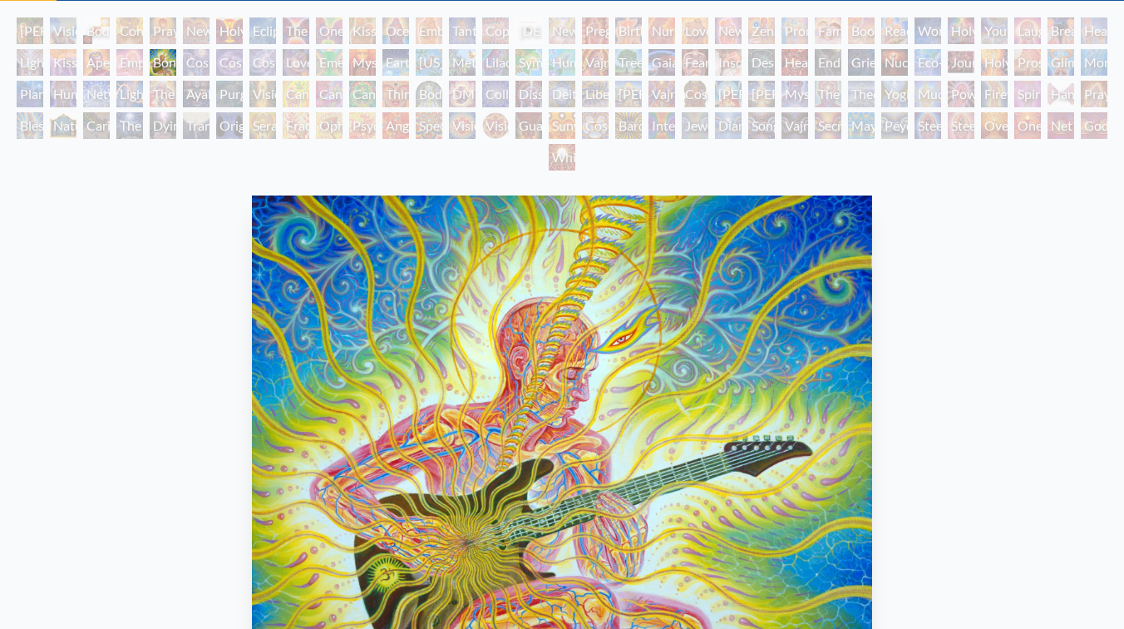
click at [104, 69] on div "Aperture" at bounding box center [96, 62] width 27 height 27
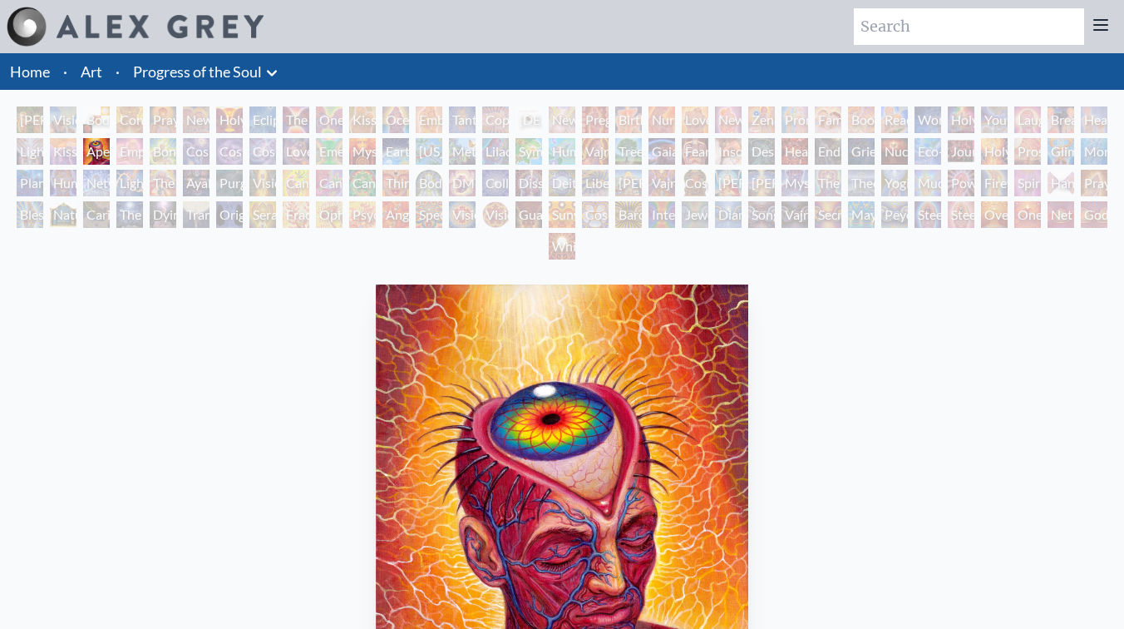
click at [22, 191] on div "Planetary Prayers" at bounding box center [30, 183] width 27 height 27
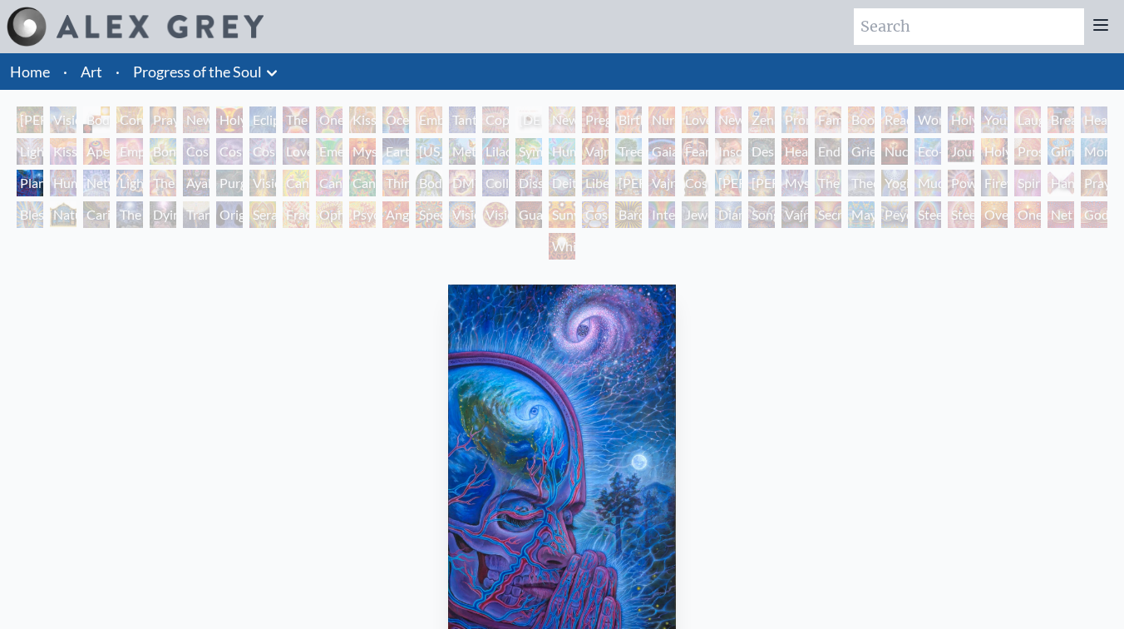
click at [37, 121] on div "[PERSON_NAME] & Eve" at bounding box center [30, 119] width 27 height 27
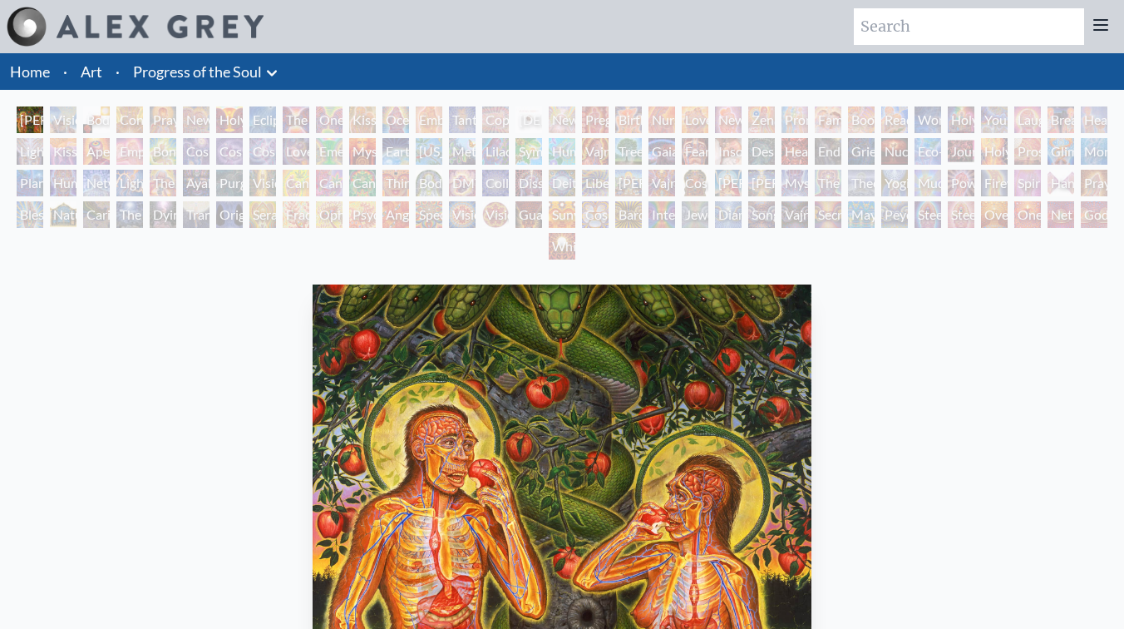
click at [99, 117] on div "Body, Mind, Spirit" at bounding box center [96, 119] width 27 height 27
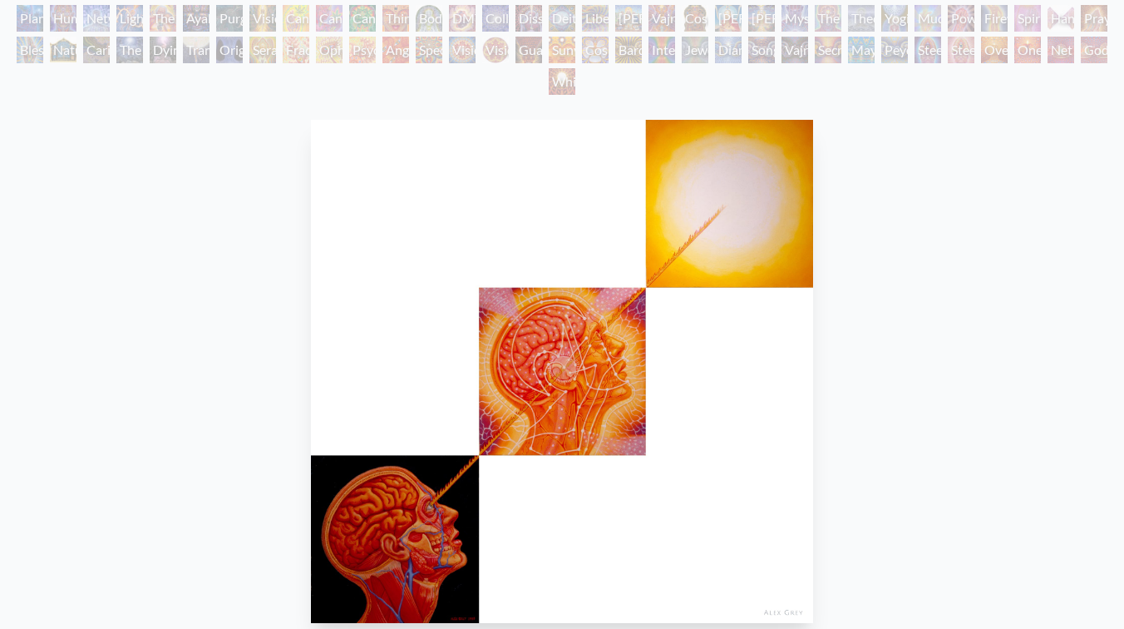
scroll to position [193, 0]
